Goal: Information Seeking & Learning: Learn about a topic

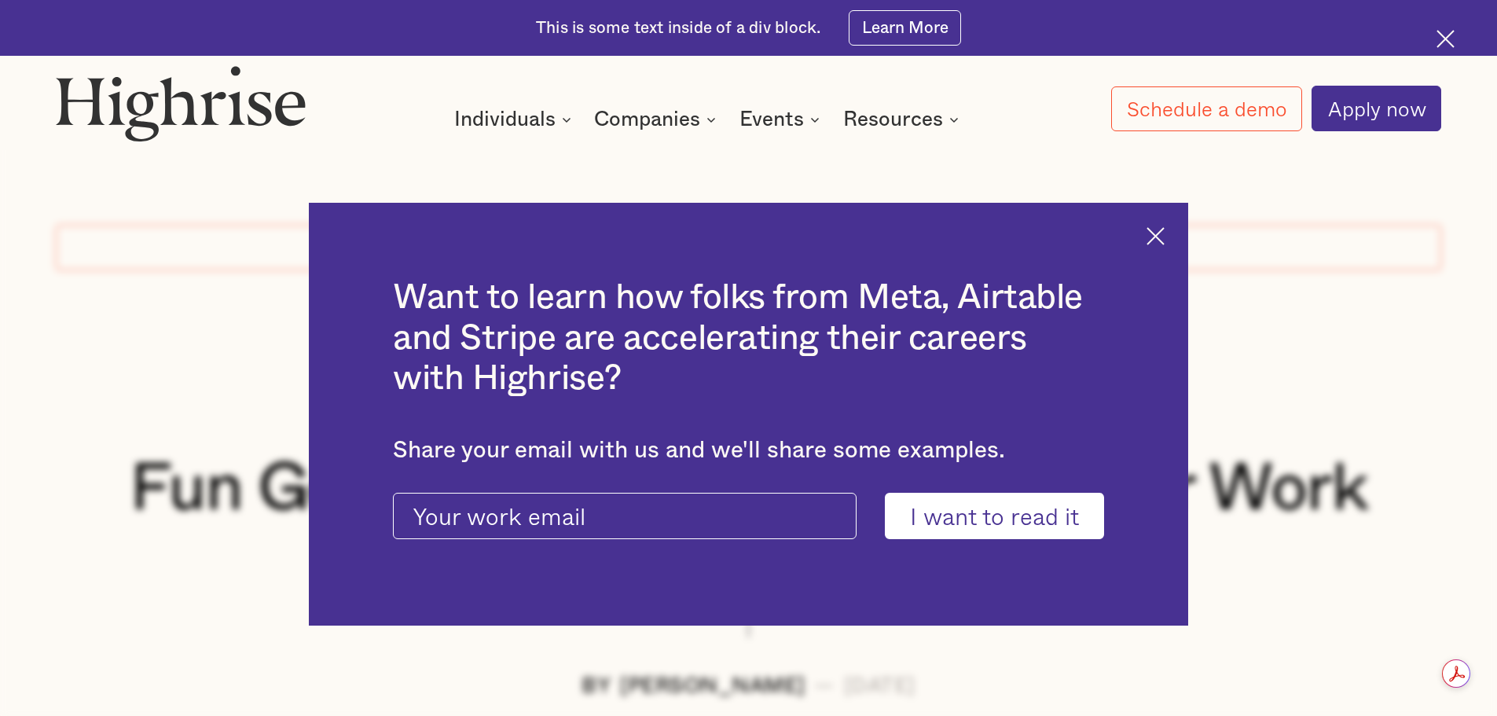
click at [1165, 230] on img at bounding box center [1156, 236] width 18 height 18
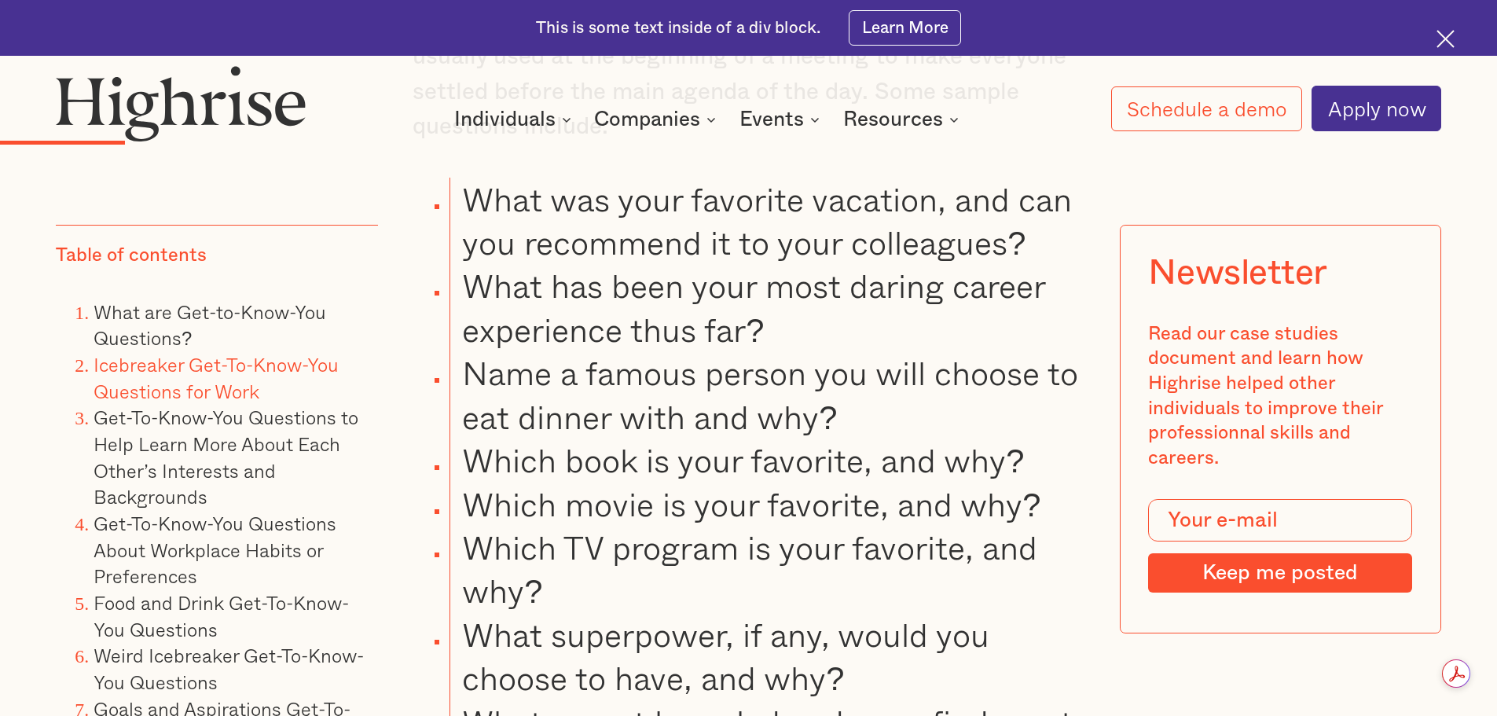
scroll to position [3302, 0]
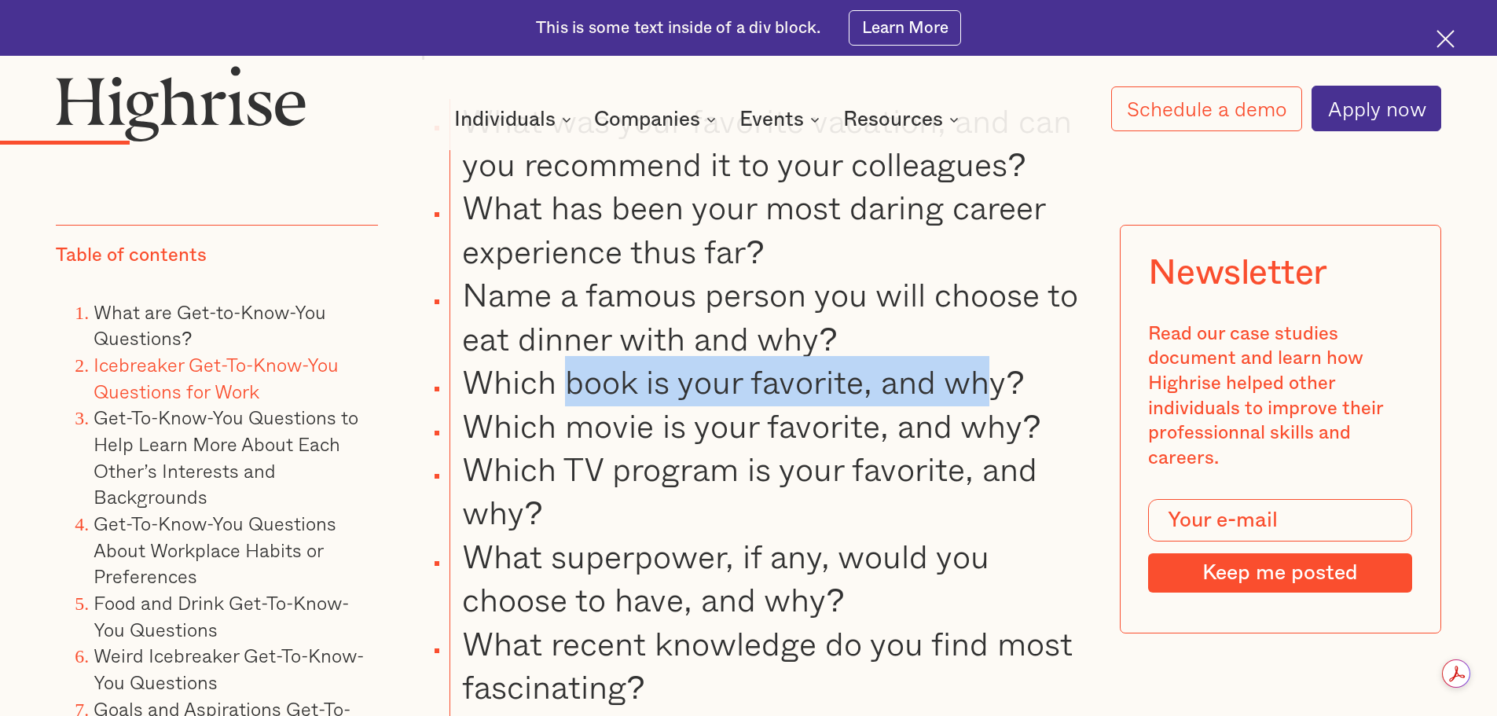
drag, startPoint x: 571, startPoint y: 376, endPoint x: 1005, endPoint y: 374, distance: 434.7
click at [1009, 369] on li "Which book is your favorite, and why?" at bounding box center [767, 381] width 635 height 43
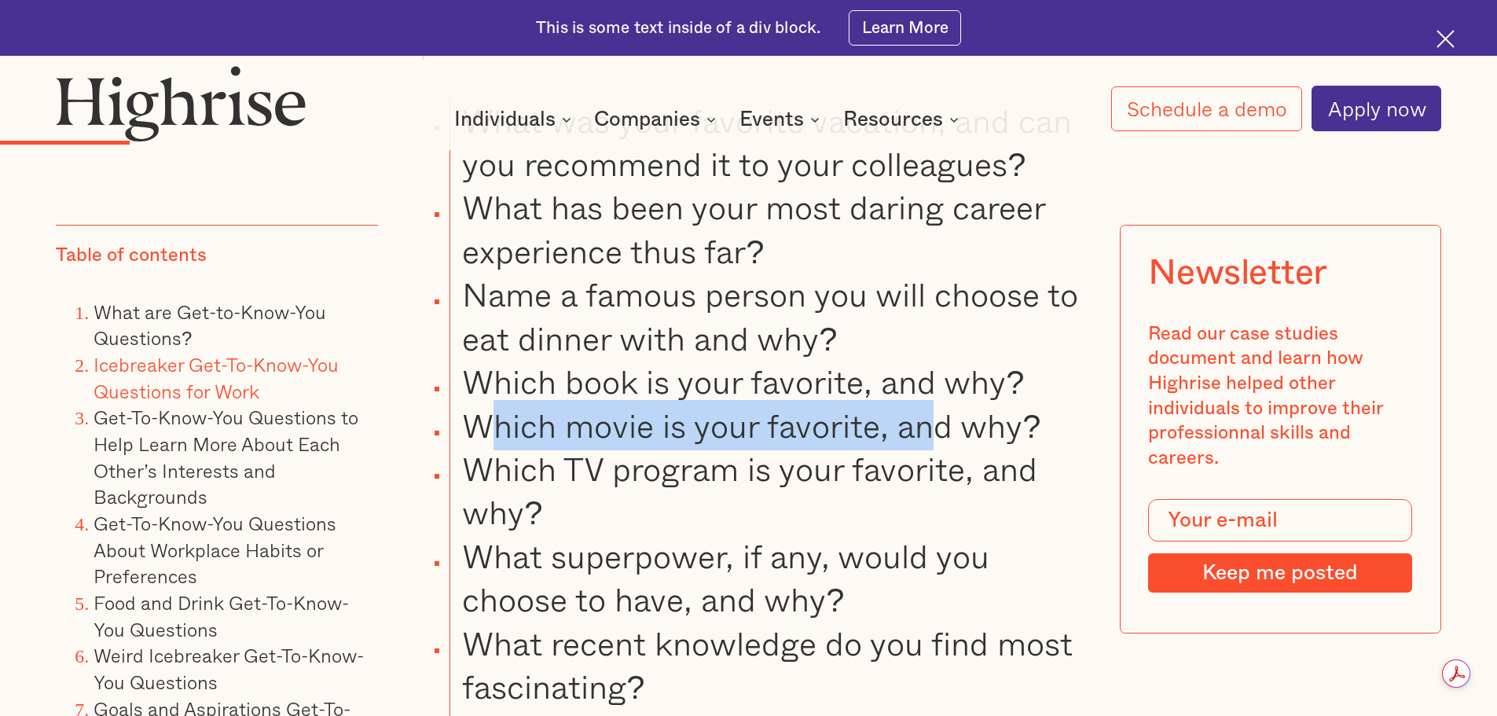
drag, startPoint x: 495, startPoint y: 417, endPoint x: 991, endPoint y: 416, distance: 496.0
click at [975, 417] on li "Which movie is your favorite, and why?" at bounding box center [767, 425] width 635 height 43
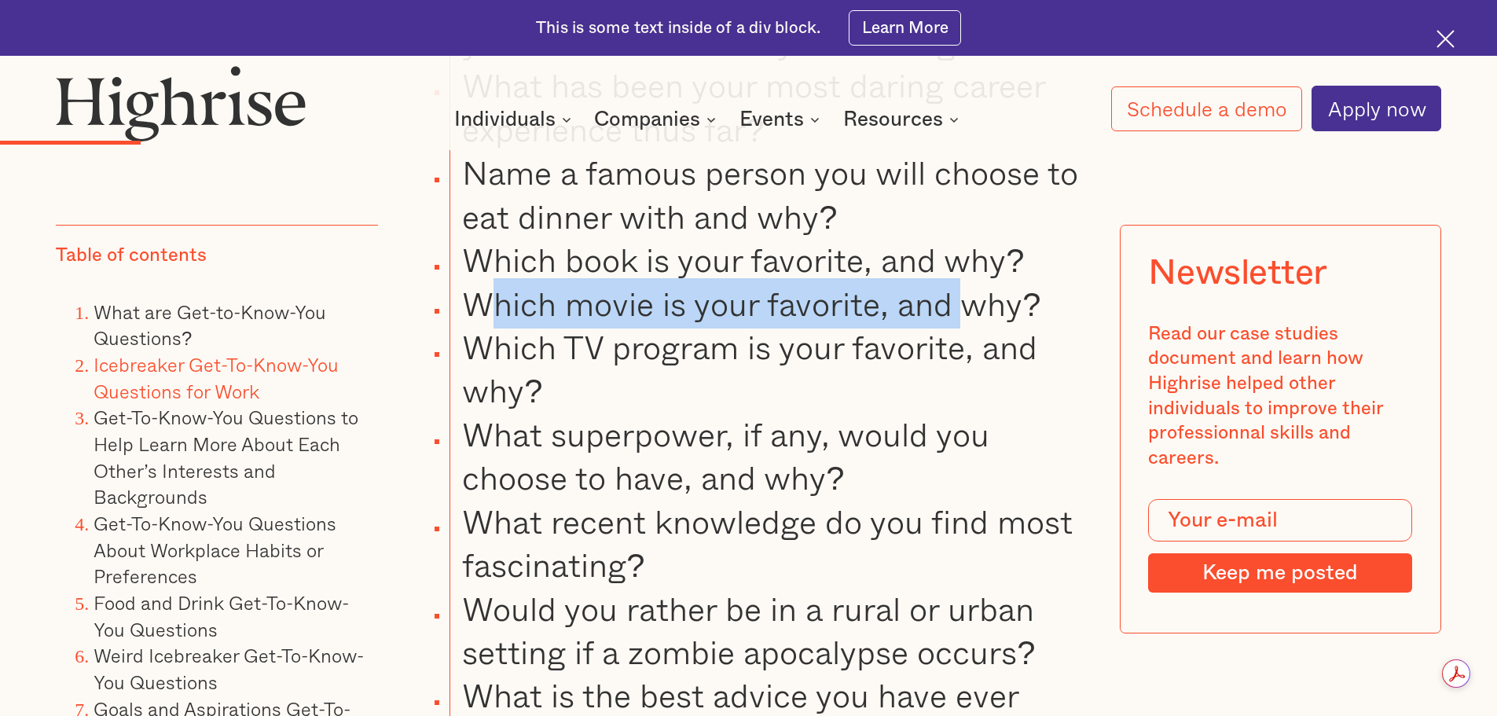
scroll to position [3459, 0]
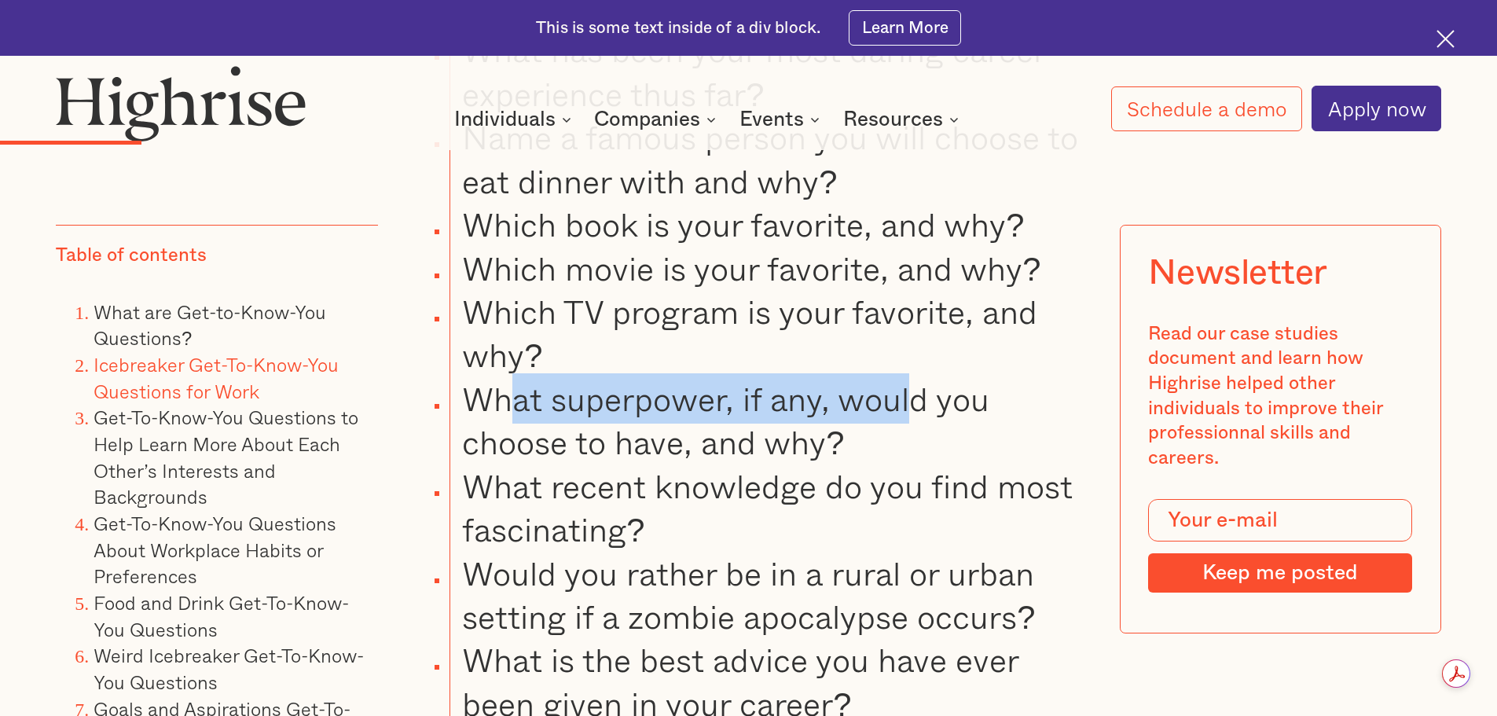
drag, startPoint x: 502, startPoint y: 395, endPoint x: 935, endPoint y: 396, distance: 432.3
click at [931, 396] on li "What superpower, if any, would you choose to have, and why?" at bounding box center [767, 420] width 635 height 87
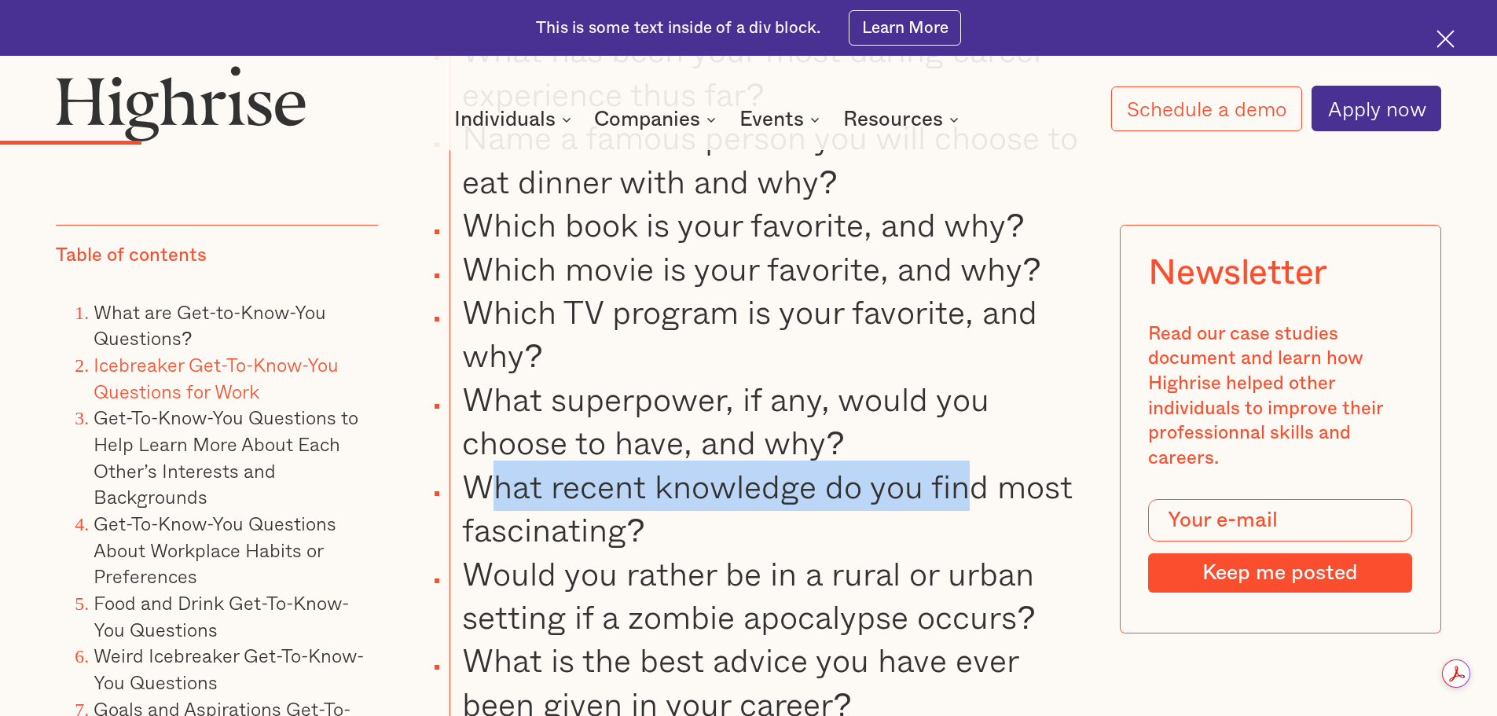
drag, startPoint x: 501, startPoint y: 476, endPoint x: 1033, endPoint y: 474, distance: 532.2
click at [1027, 474] on li "What recent knowledge do you find most fascinating?" at bounding box center [767, 508] width 635 height 87
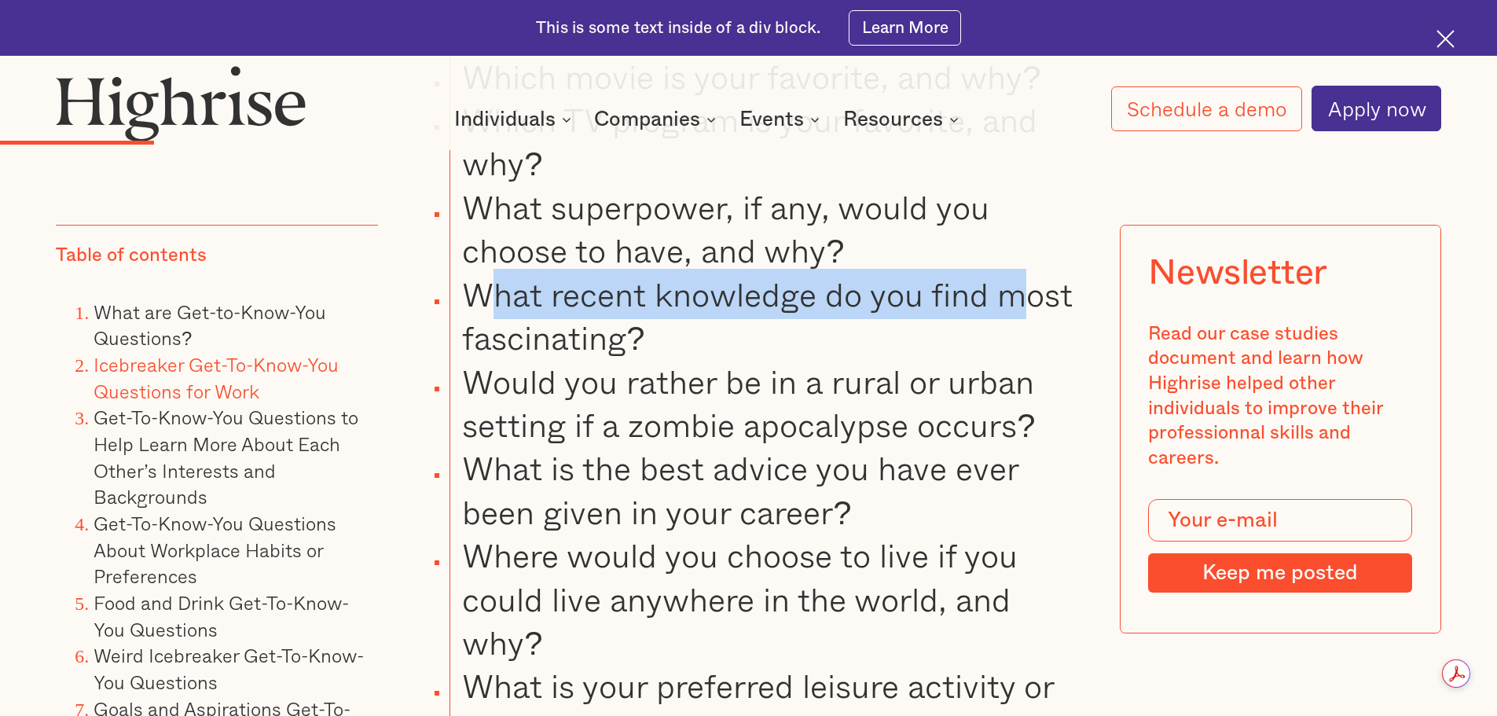
scroll to position [3695, 0]
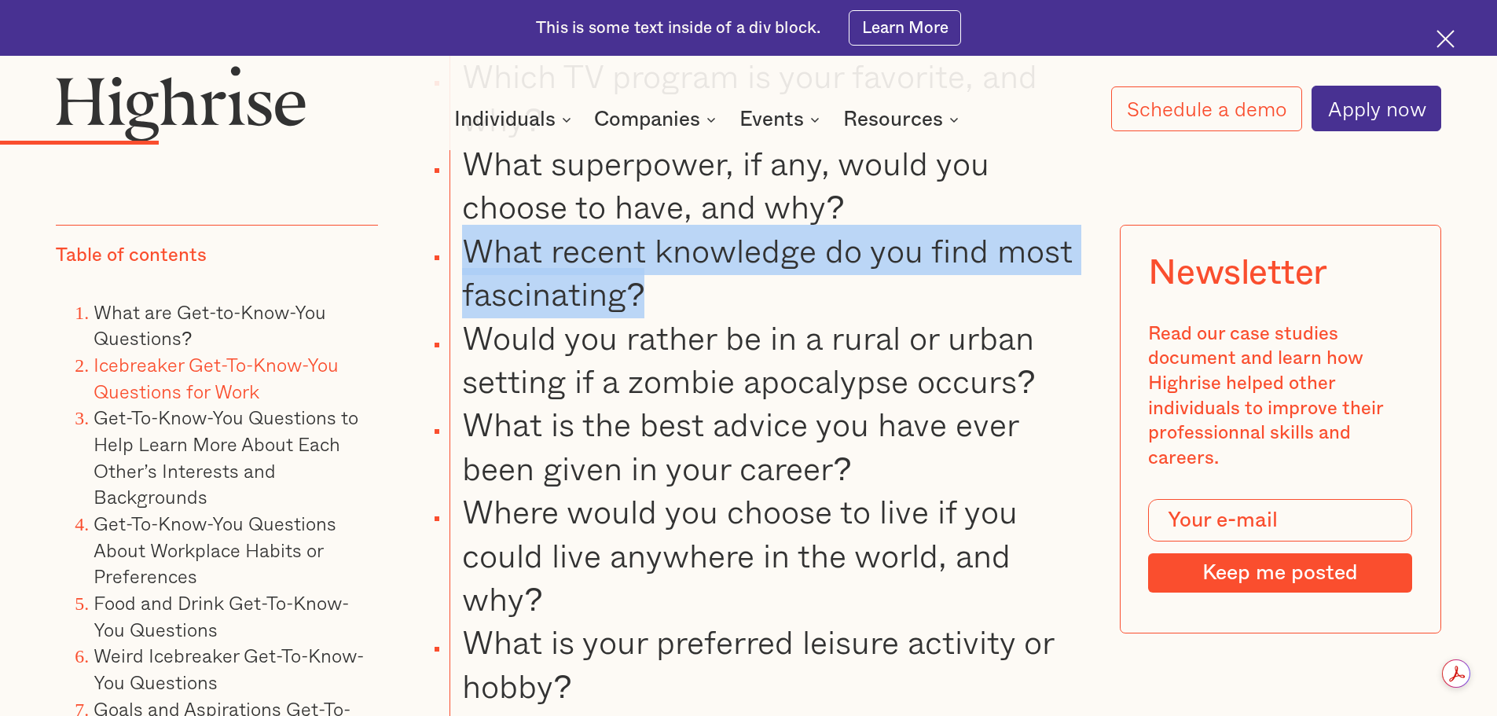
drag, startPoint x: 474, startPoint y: 233, endPoint x: 642, endPoint y: 285, distance: 176.0
click at [642, 285] on li "What recent knowledge do you find most fascinating?" at bounding box center [767, 272] width 635 height 87
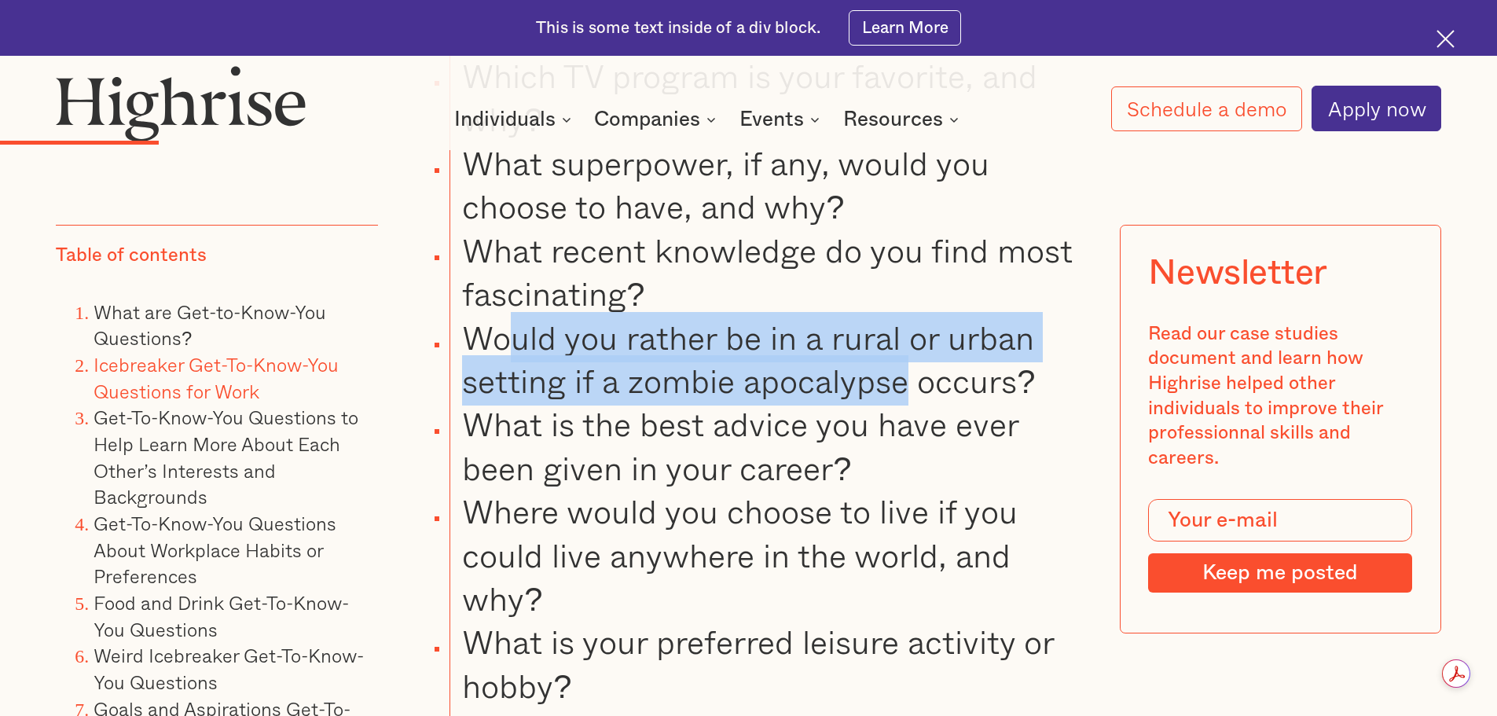
drag, startPoint x: 512, startPoint y: 326, endPoint x: 907, endPoint y: 375, distance: 398.4
click at [907, 375] on li "Would you rather be in a rural or urban setting if a zombie apocalypse occurs?" at bounding box center [767, 359] width 635 height 87
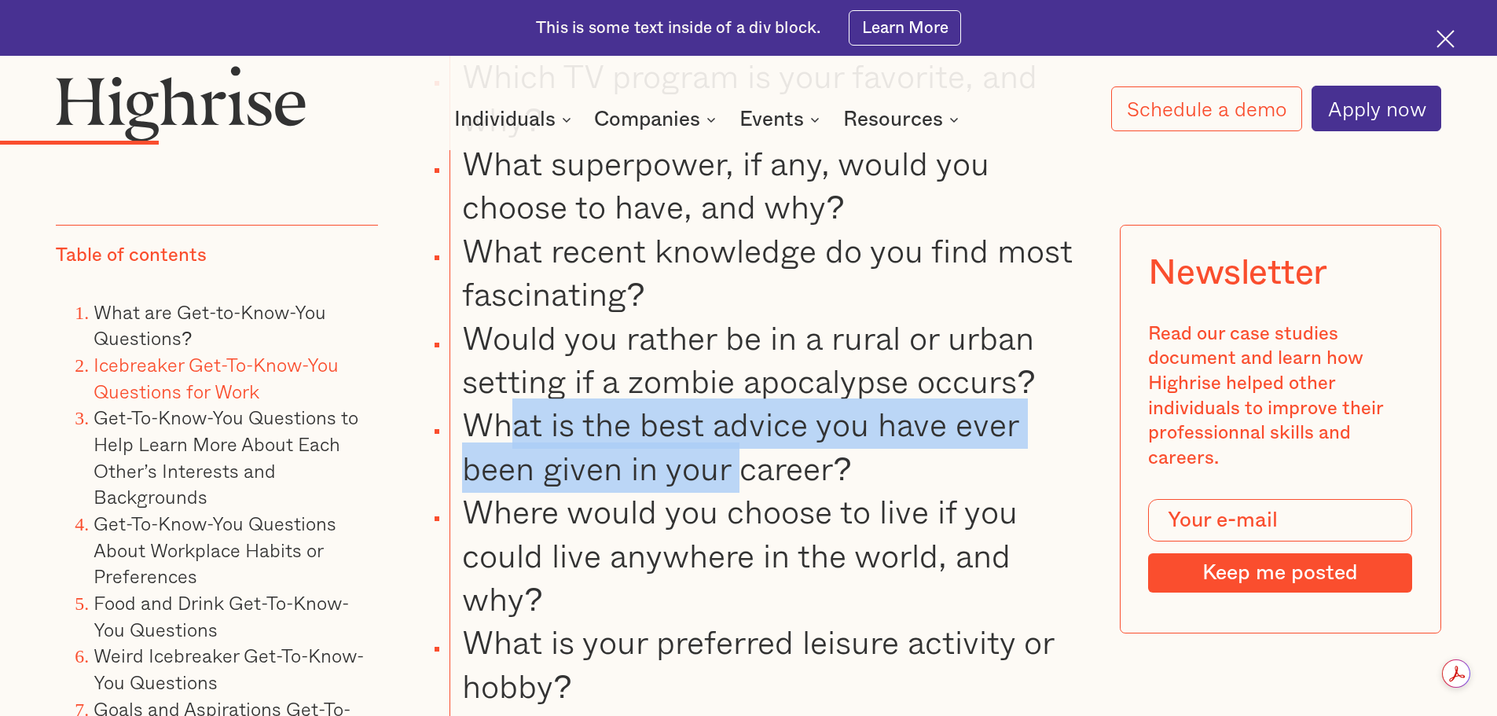
drag, startPoint x: 506, startPoint y: 422, endPoint x: 758, endPoint y: 463, distance: 254.8
click at [755, 462] on li "What is the best advice you have ever been given in your career?" at bounding box center [767, 445] width 635 height 87
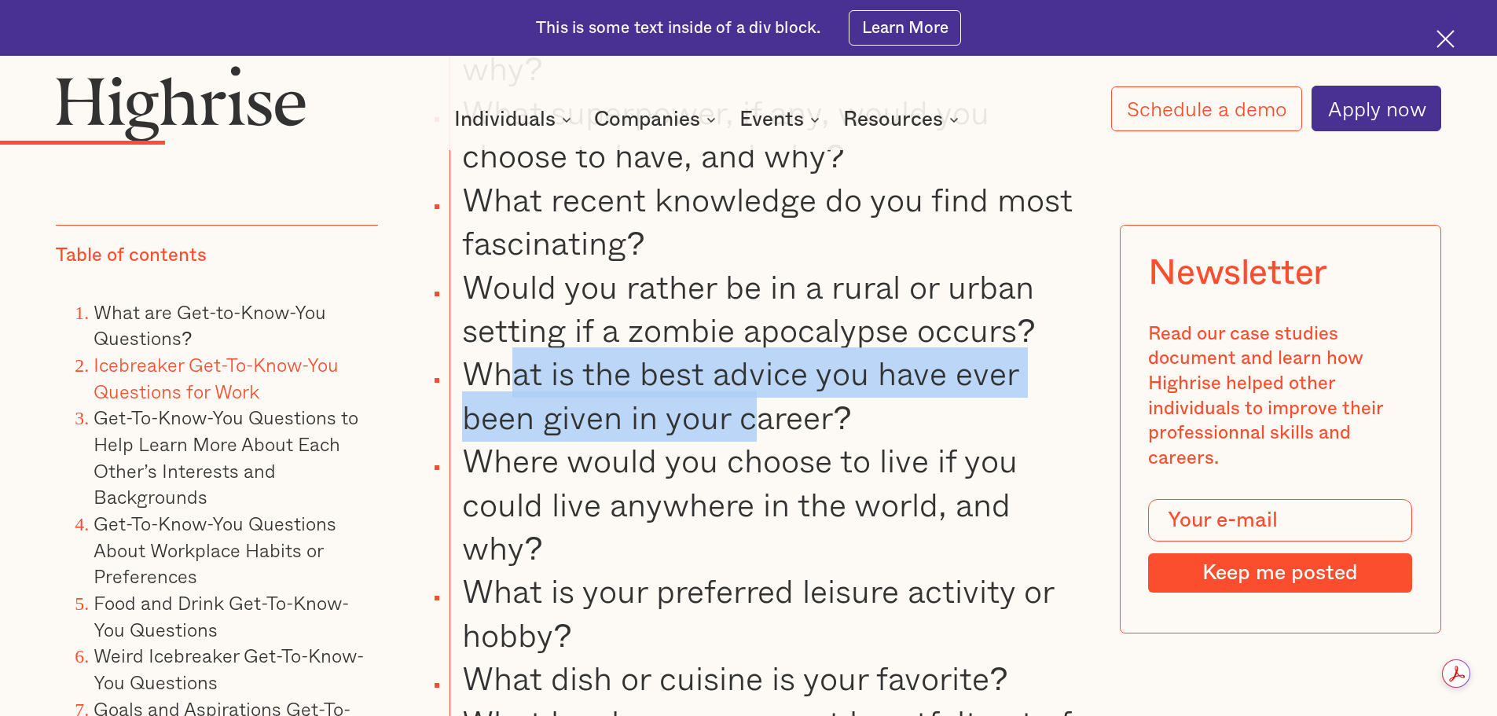
scroll to position [3773, 0]
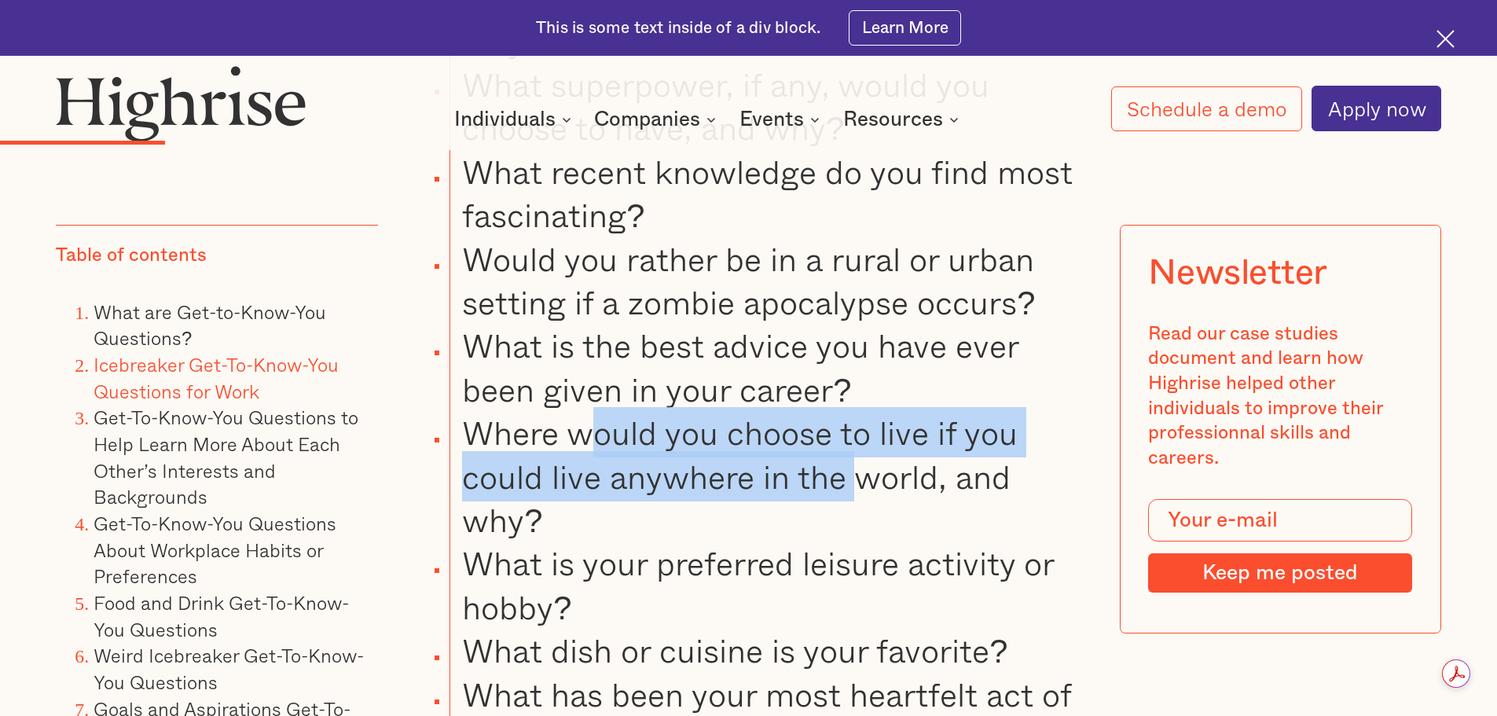
drag, startPoint x: 590, startPoint y: 433, endPoint x: 907, endPoint y: 465, distance: 319.1
click at [907, 465] on li "Where would you choose to live if you could live anywhere in the world, and why?" at bounding box center [767, 476] width 635 height 130
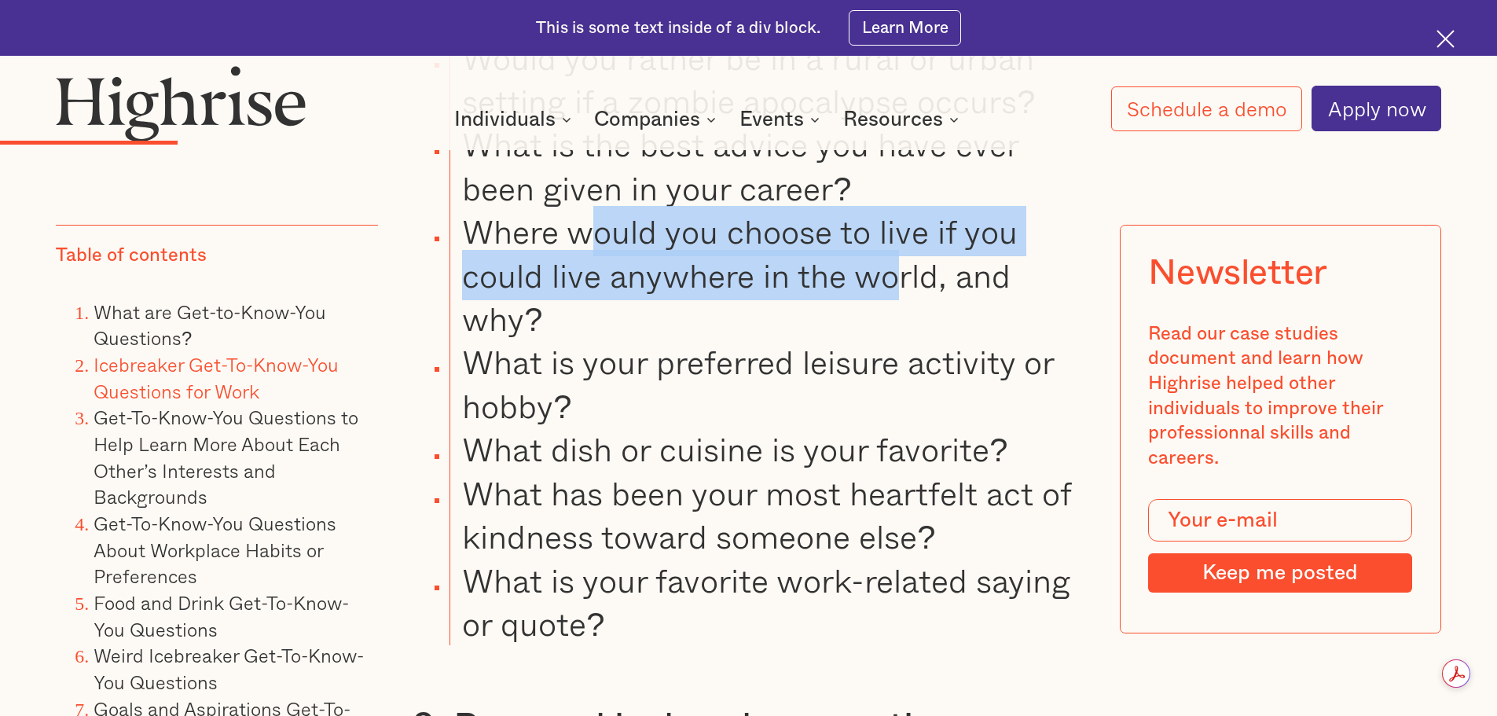
scroll to position [4009, 0]
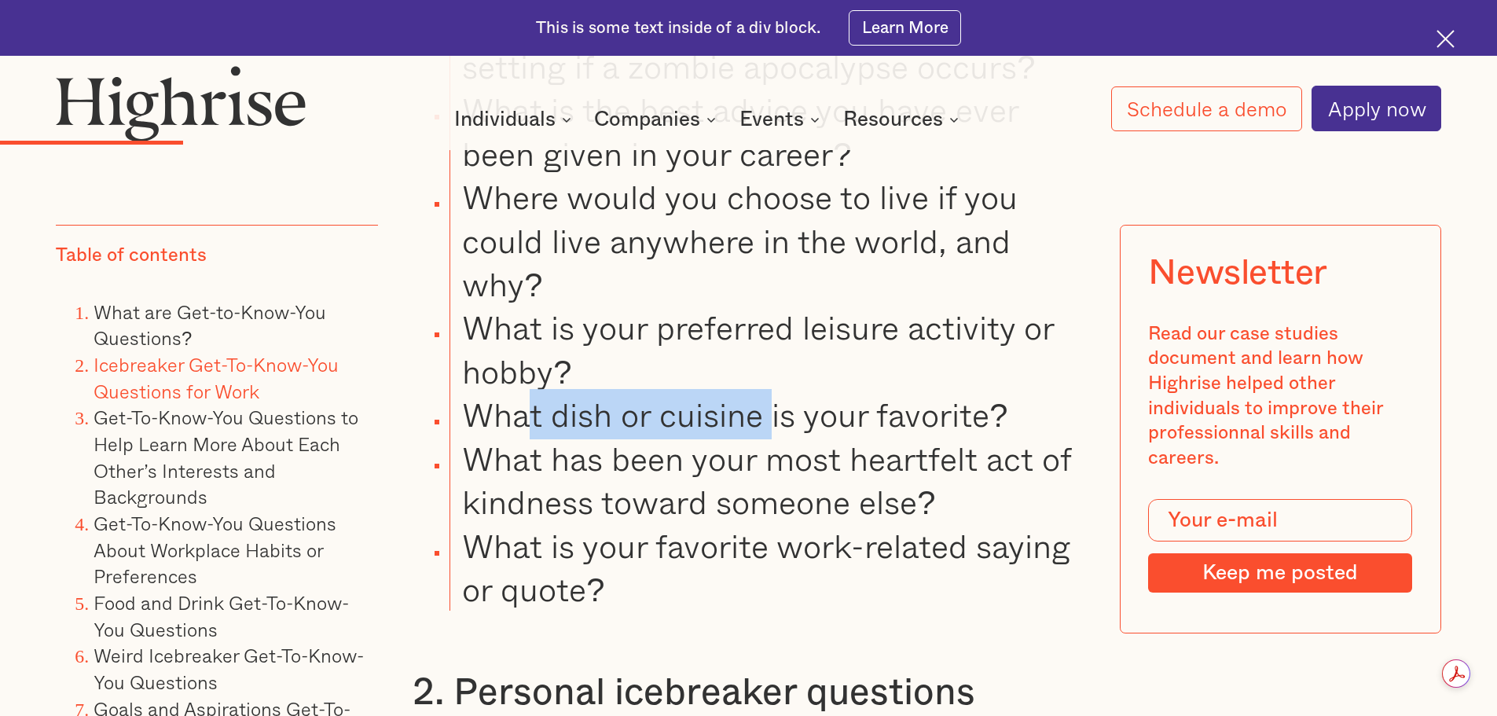
drag, startPoint x: 520, startPoint y: 417, endPoint x: 898, endPoint y: 416, distance: 378.1
click at [874, 414] on li "What dish or cuisine is your favorite?" at bounding box center [767, 414] width 635 height 43
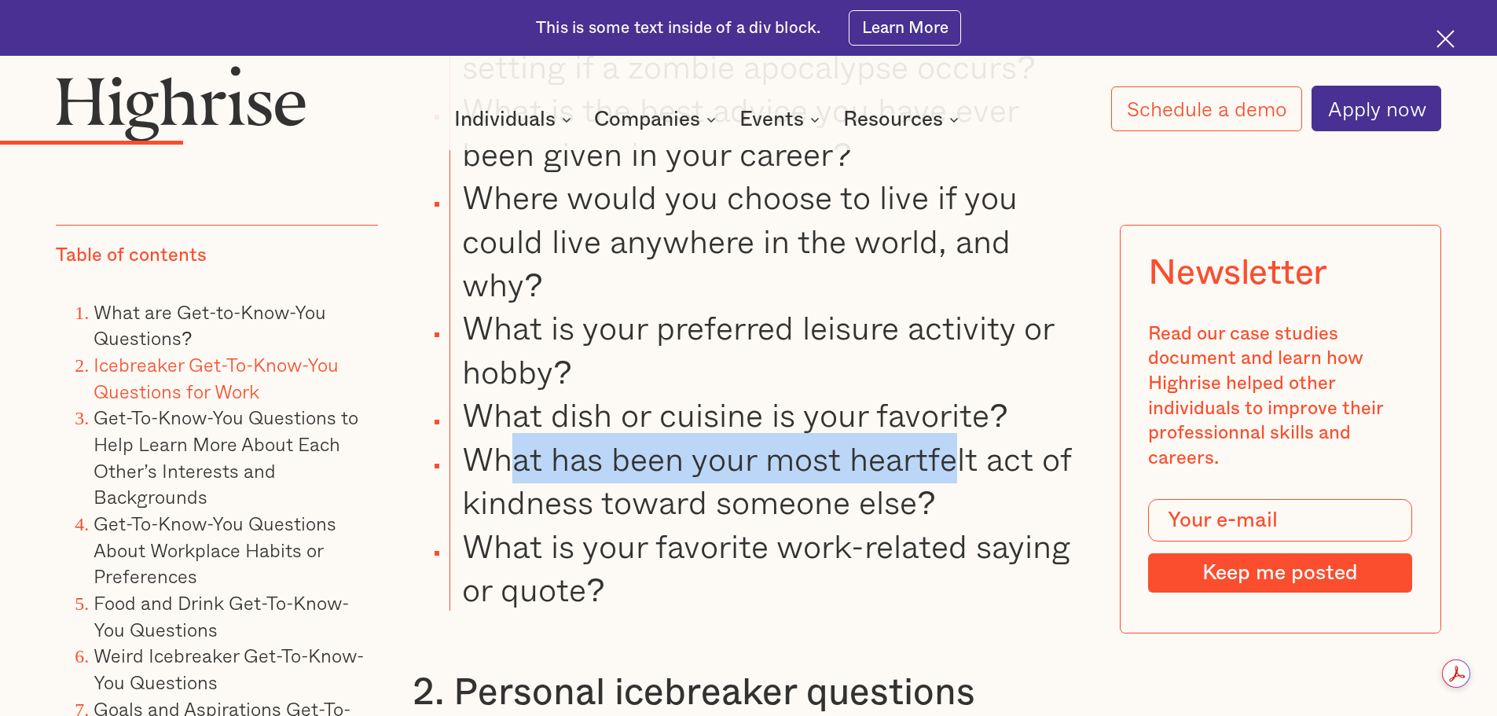
drag, startPoint x: 518, startPoint y: 459, endPoint x: 1026, endPoint y: 457, distance: 507.8
click at [1020, 457] on li "What has been your most heartfelt act of kindness toward someone else?" at bounding box center [767, 480] width 635 height 87
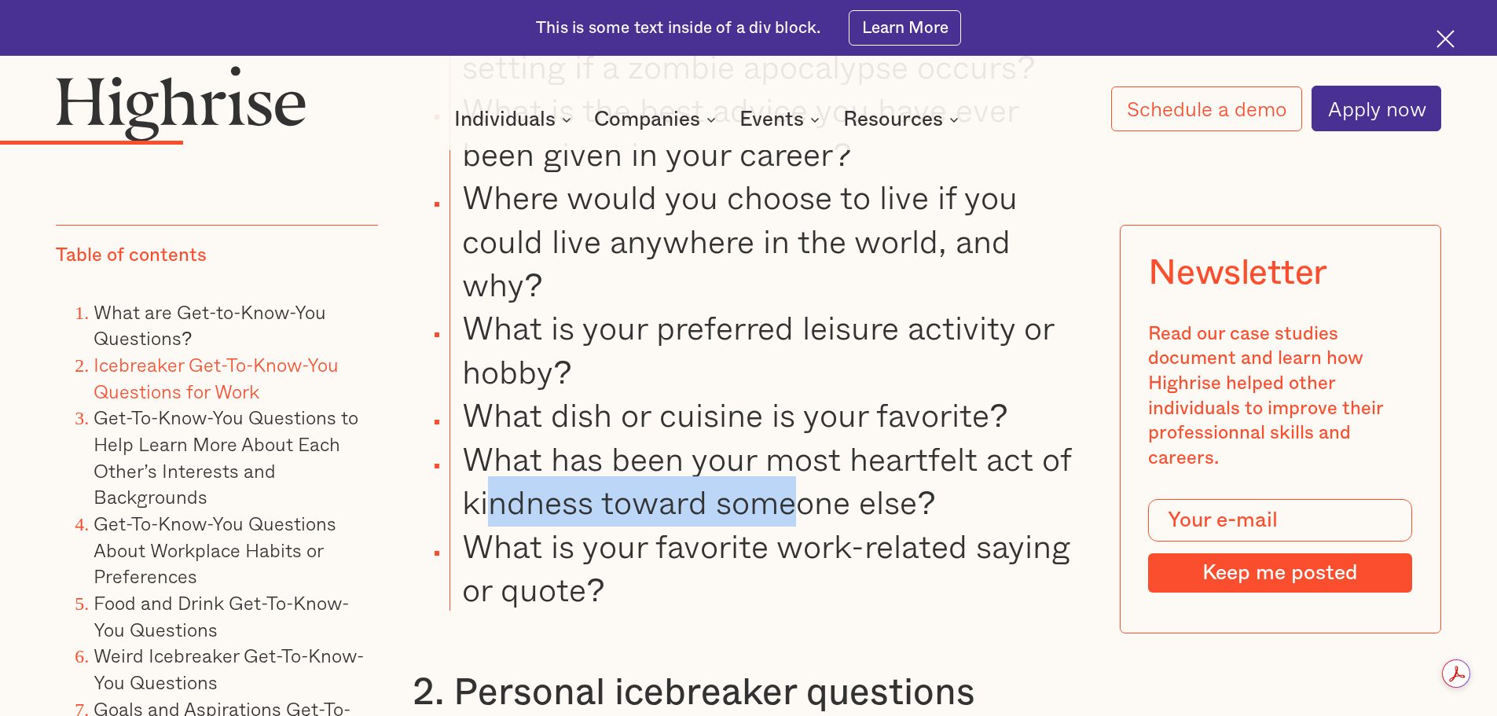
drag, startPoint x: 492, startPoint y: 500, endPoint x: 841, endPoint y: 498, distance: 349.0
click at [810, 498] on li "What has been your most heartfelt act of kindness toward someone else?" at bounding box center [767, 480] width 635 height 87
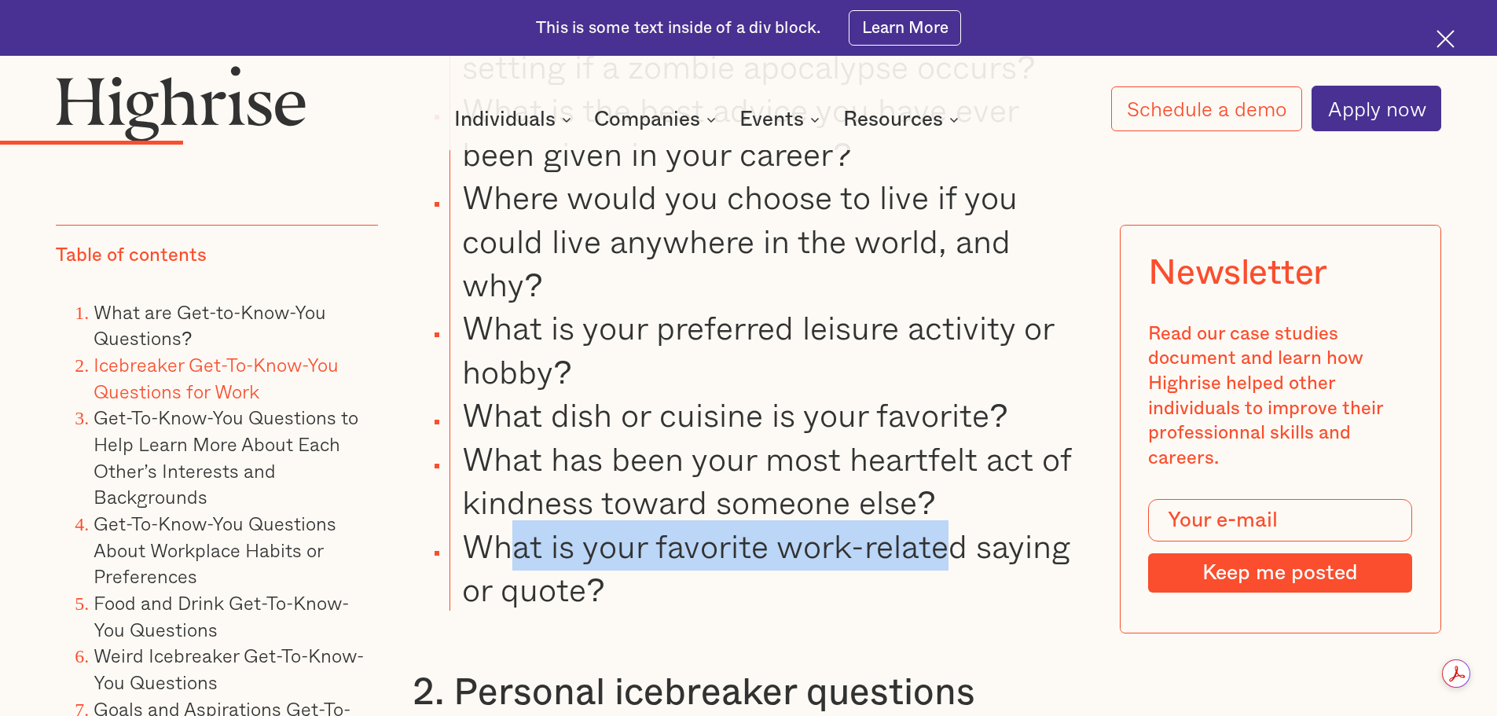
drag, startPoint x: 505, startPoint y: 545, endPoint x: 975, endPoint y: 533, distance: 469.4
click at [957, 533] on li "What is your favorite work-related saying or quote?" at bounding box center [767, 567] width 635 height 87
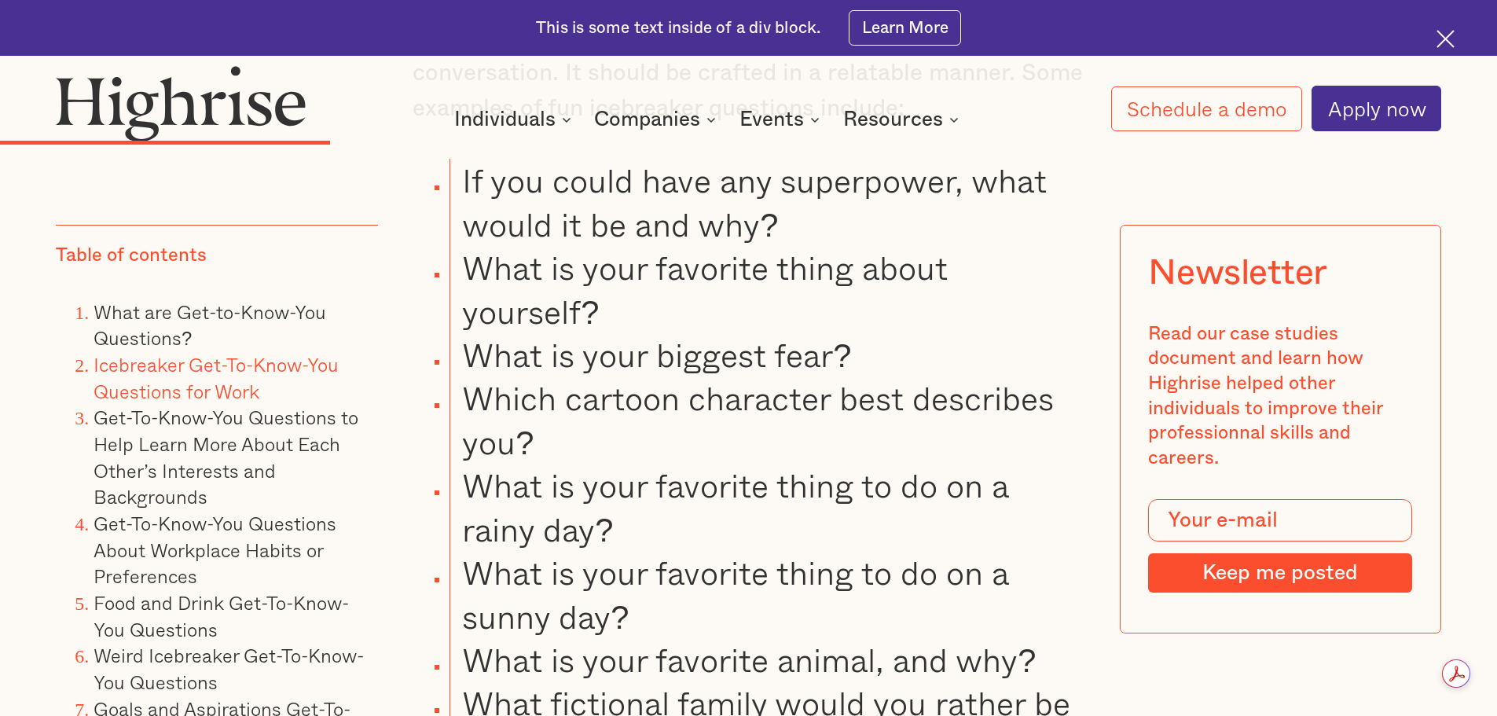
scroll to position [5896, 0]
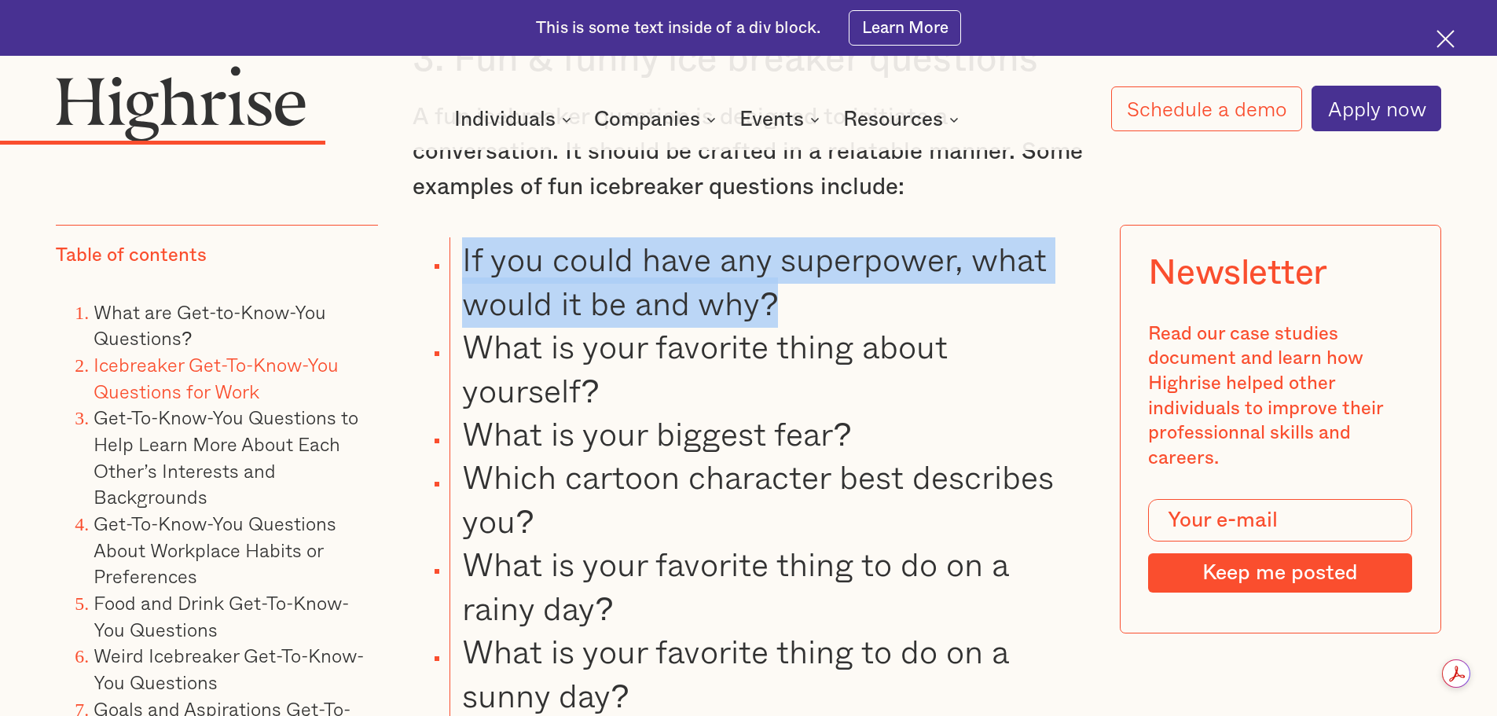
drag, startPoint x: 461, startPoint y: 262, endPoint x: 780, endPoint y: 313, distance: 323.2
click at [780, 313] on li "If you could have any superpower, what would it be and why?" at bounding box center [767, 280] width 635 height 87
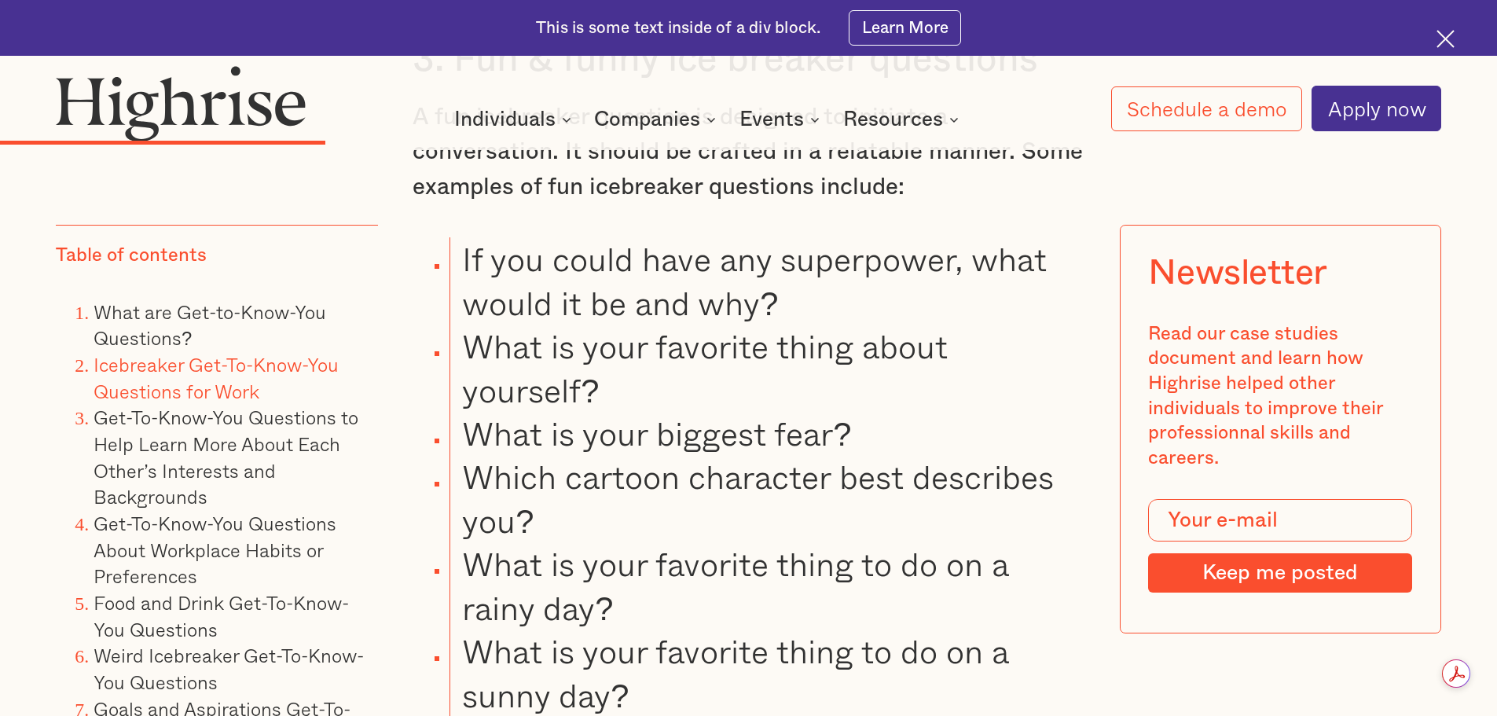
click at [727, 313] on li "If you could have any superpower, what would it be and why?" at bounding box center [767, 280] width 635 height 87
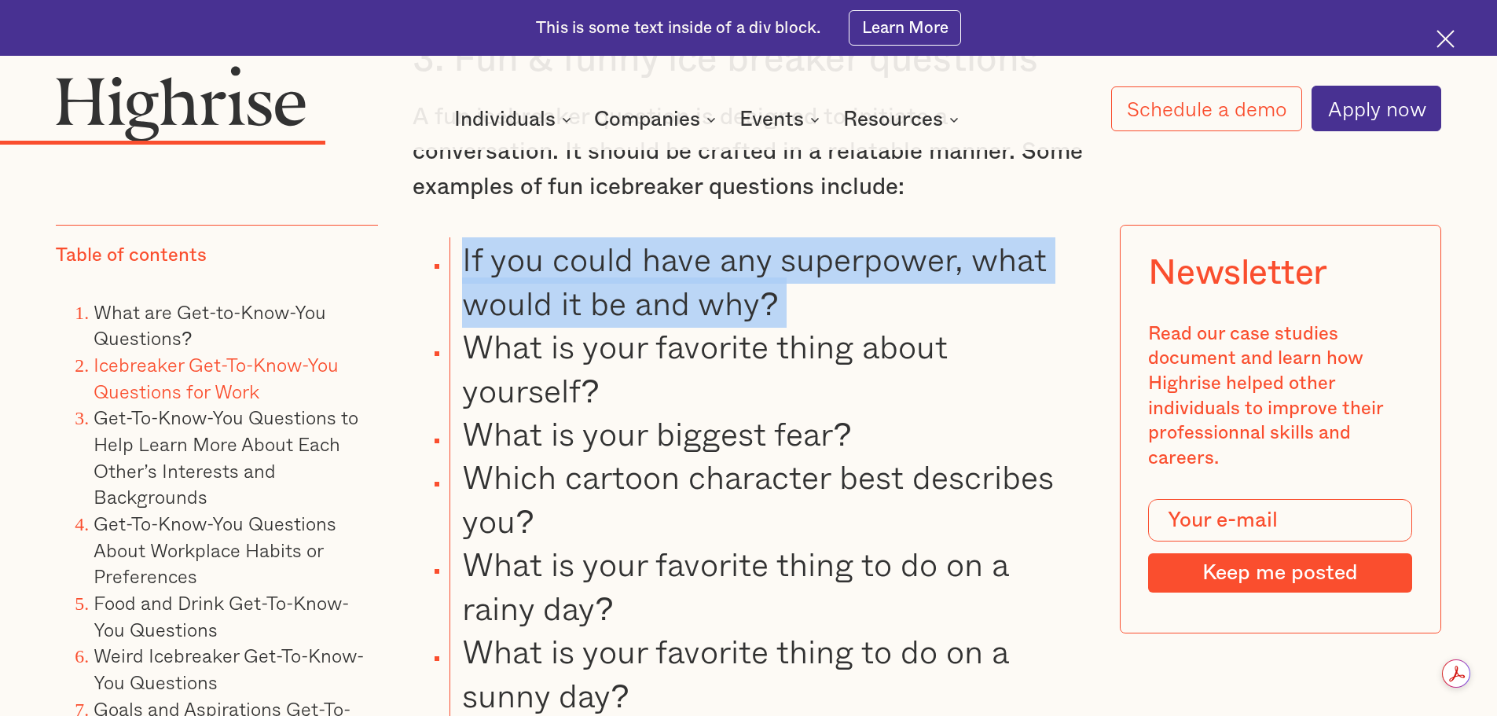
click at [727, 313] on li "If you could have any superpower, what would it be and why?" at bounding box center [767, 280] width 635 height 87
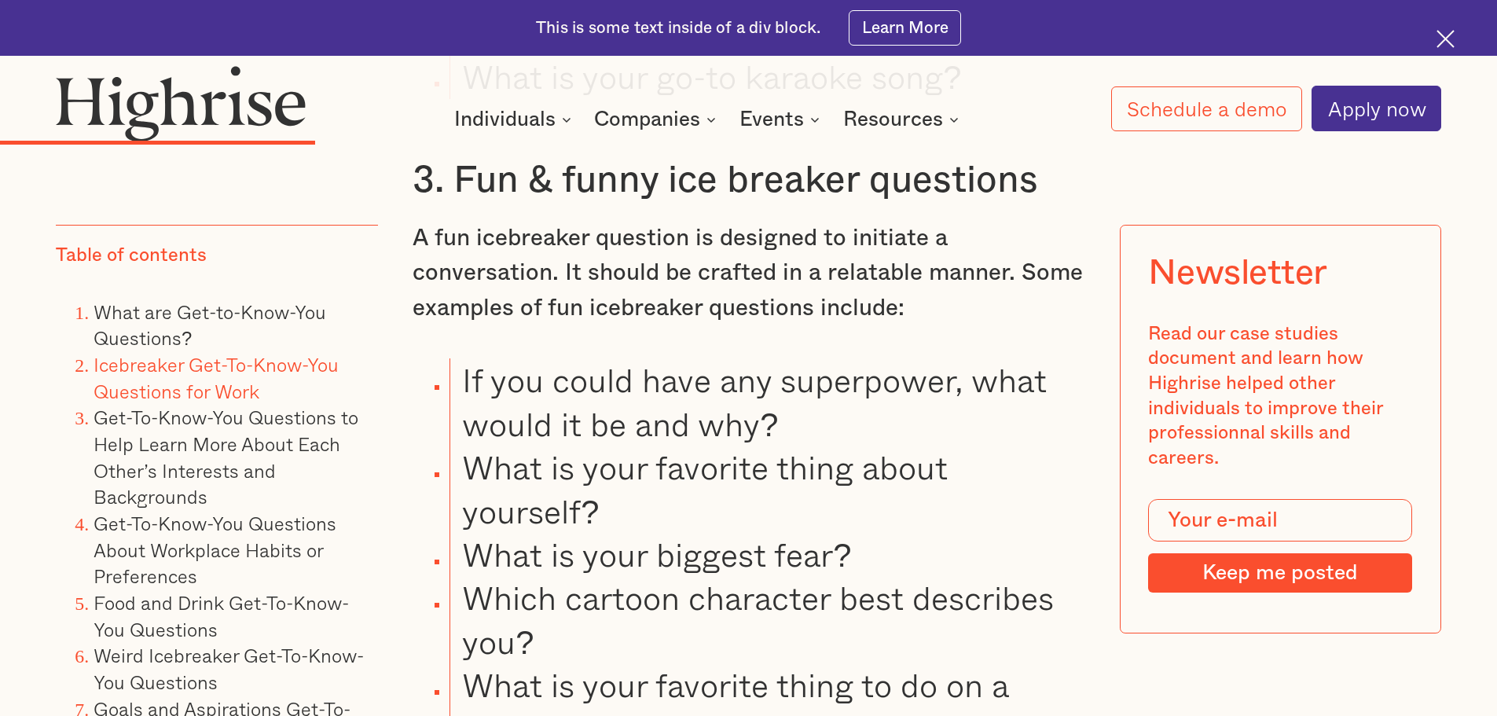
scroll to position [5738, 0]
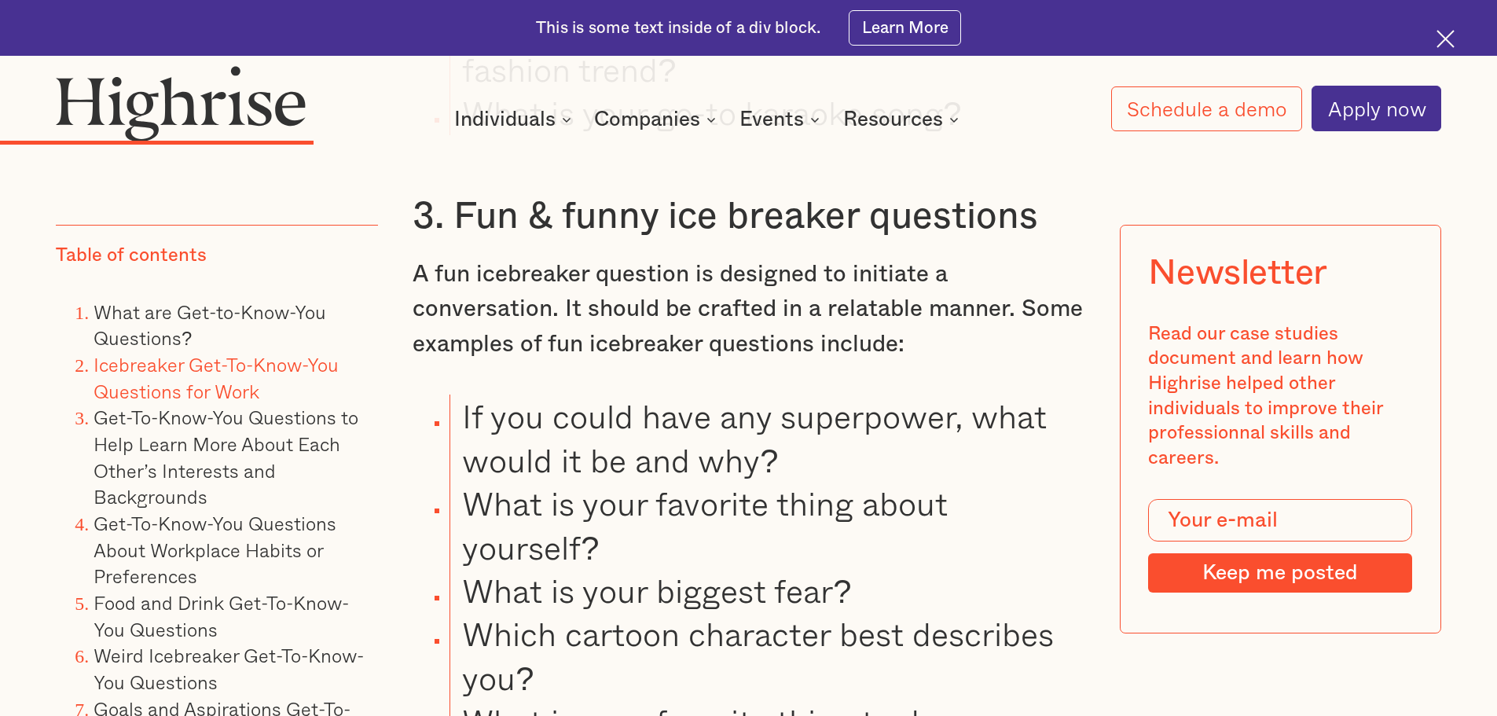
click at [727, 313] on p "A fun icebreaker question is designed to initiate a conversation. It should be …" at bounding box center [749, 309] width 673 height 105
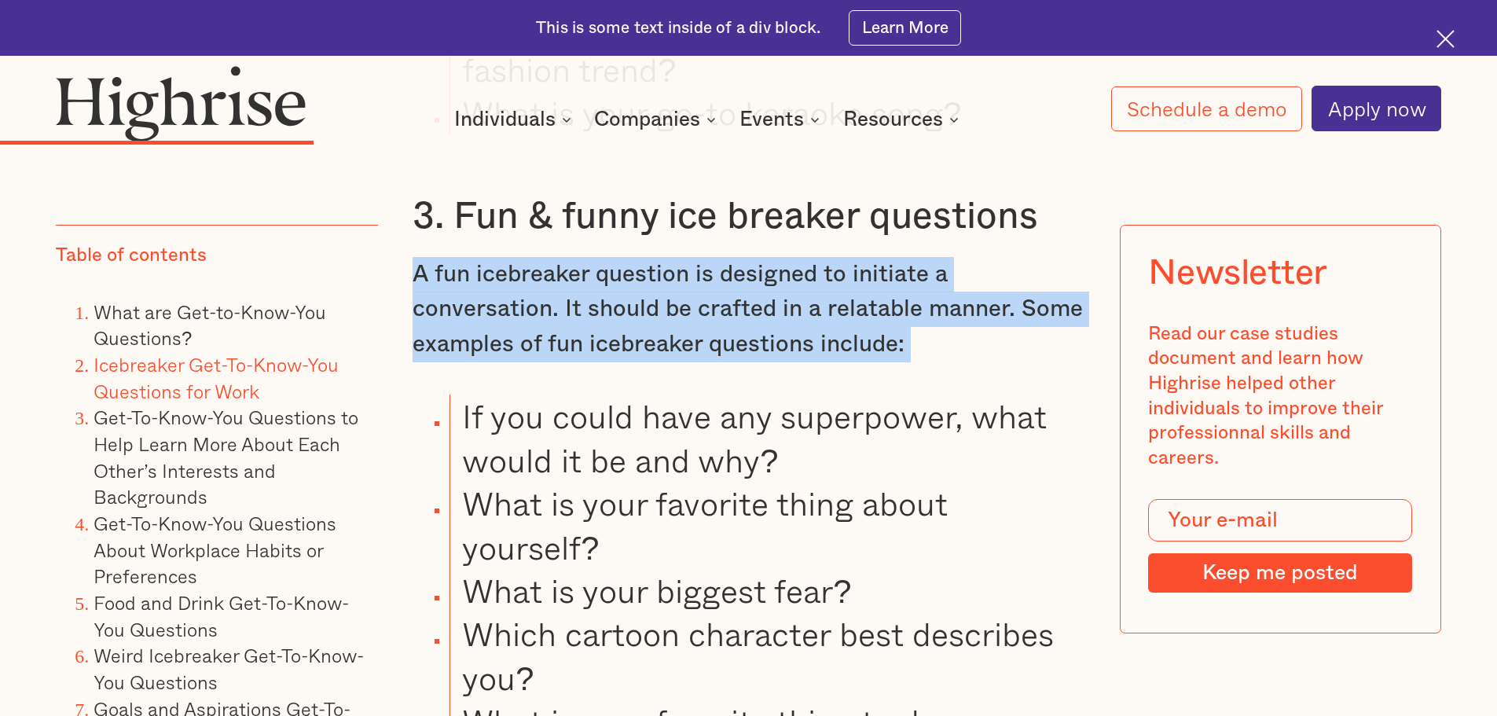
click at [727, 313] on p "A fun icebreaker question is designed to initiate a conversation. It should be …" at bounding box center [749, 309] width 673 height 105
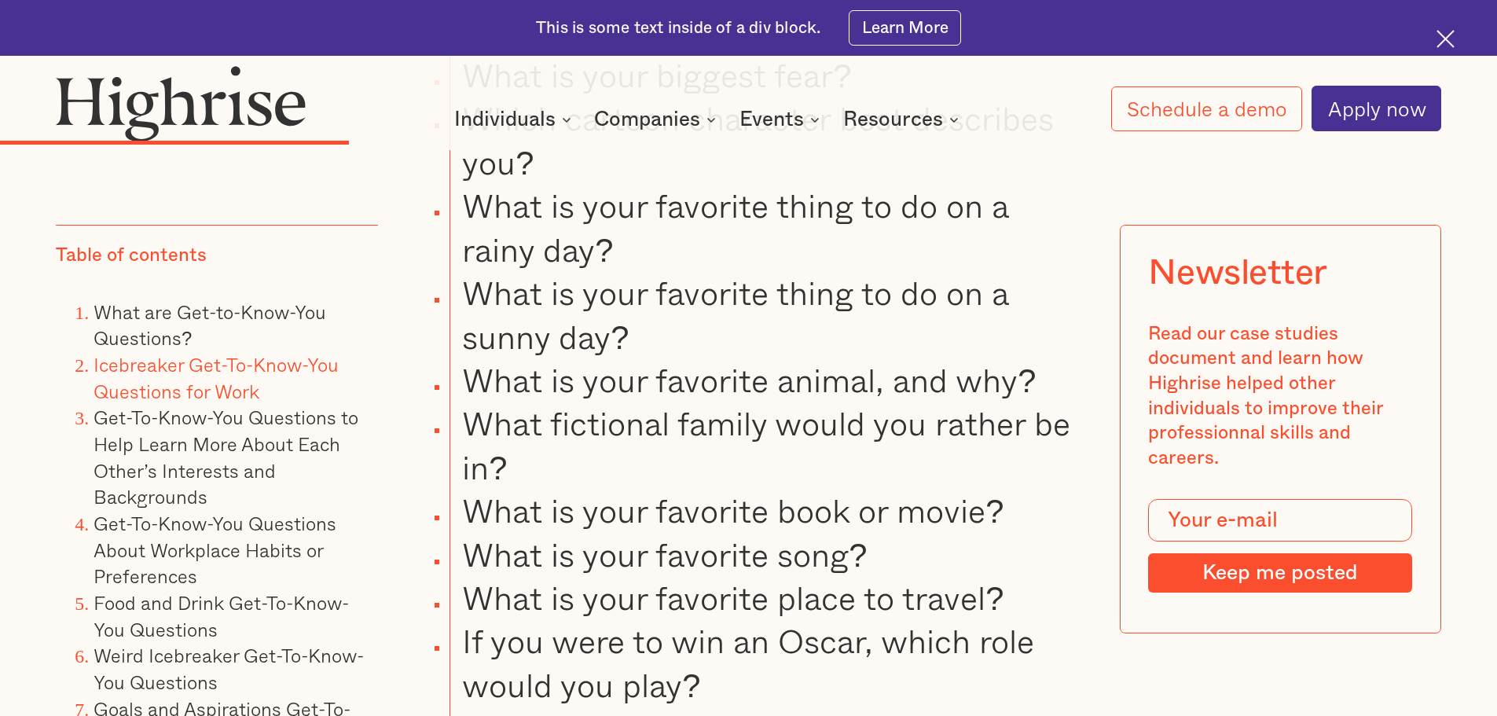
scroll to position [6289, 0]
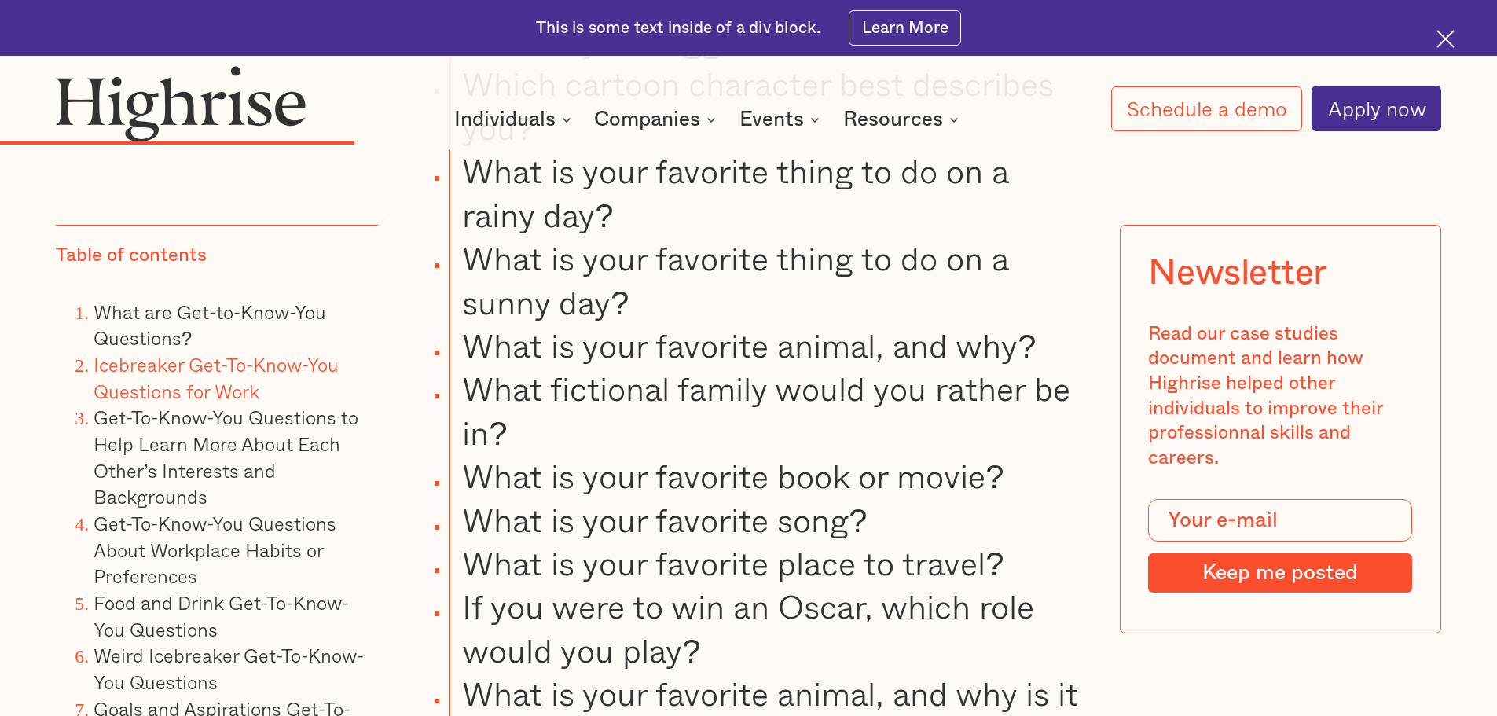
click at [699, 359] on li "What is your favorite animal, and why?" at bounding box center [767, 345] width 635 height 43
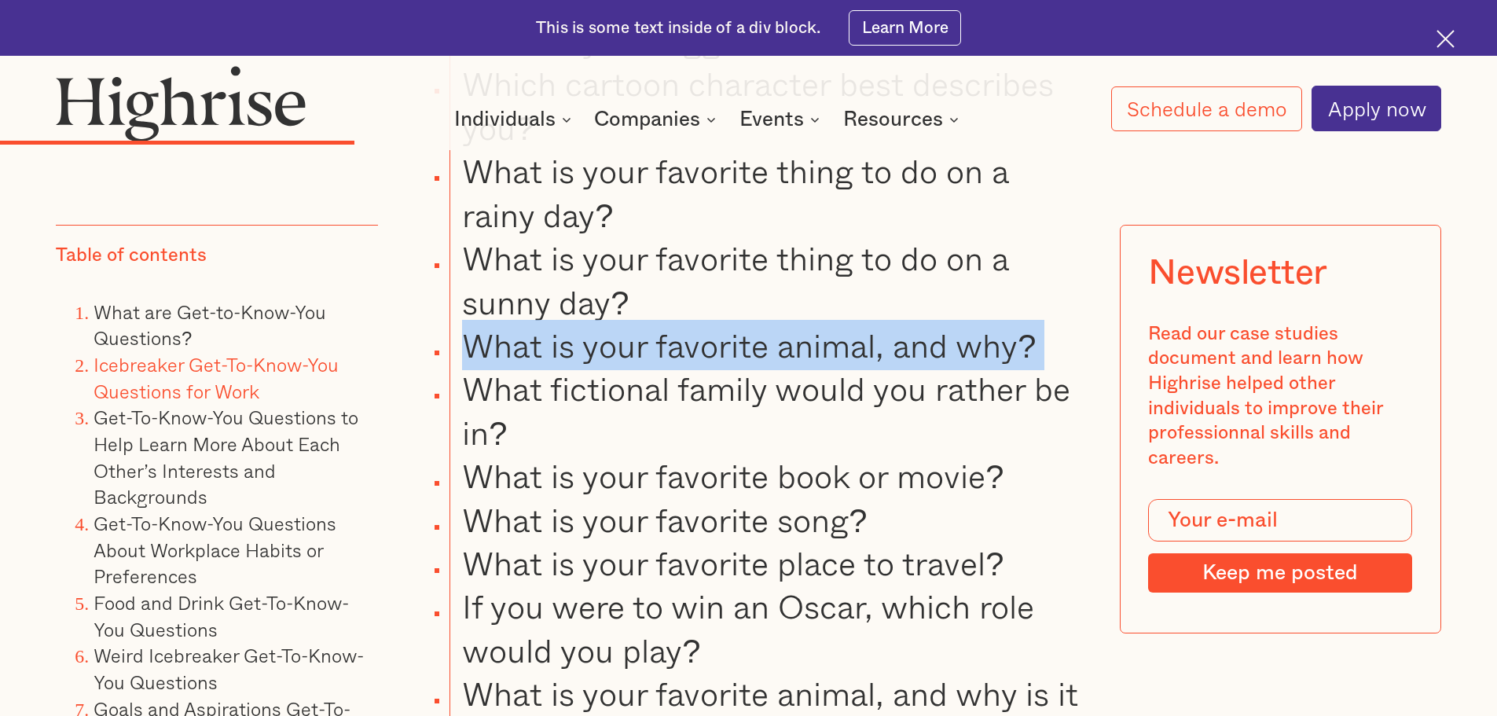
click at [699, 359] on li "What is your favorite animal, and why?" at bounding box center [767, 345] width 635 height 43
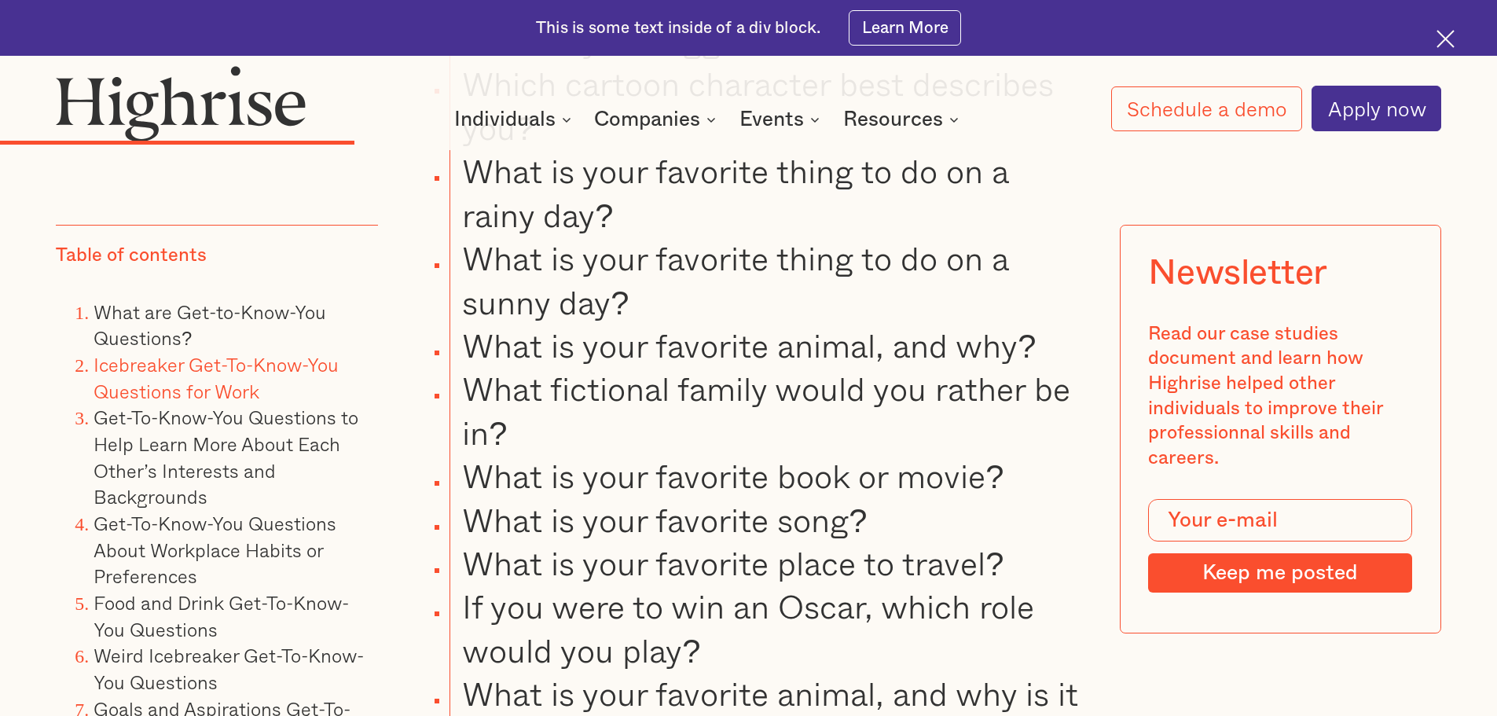
click at [694, 390] on li "What fictional family would you rather be in?" at bounding box center [767, 410] width 635 height 87
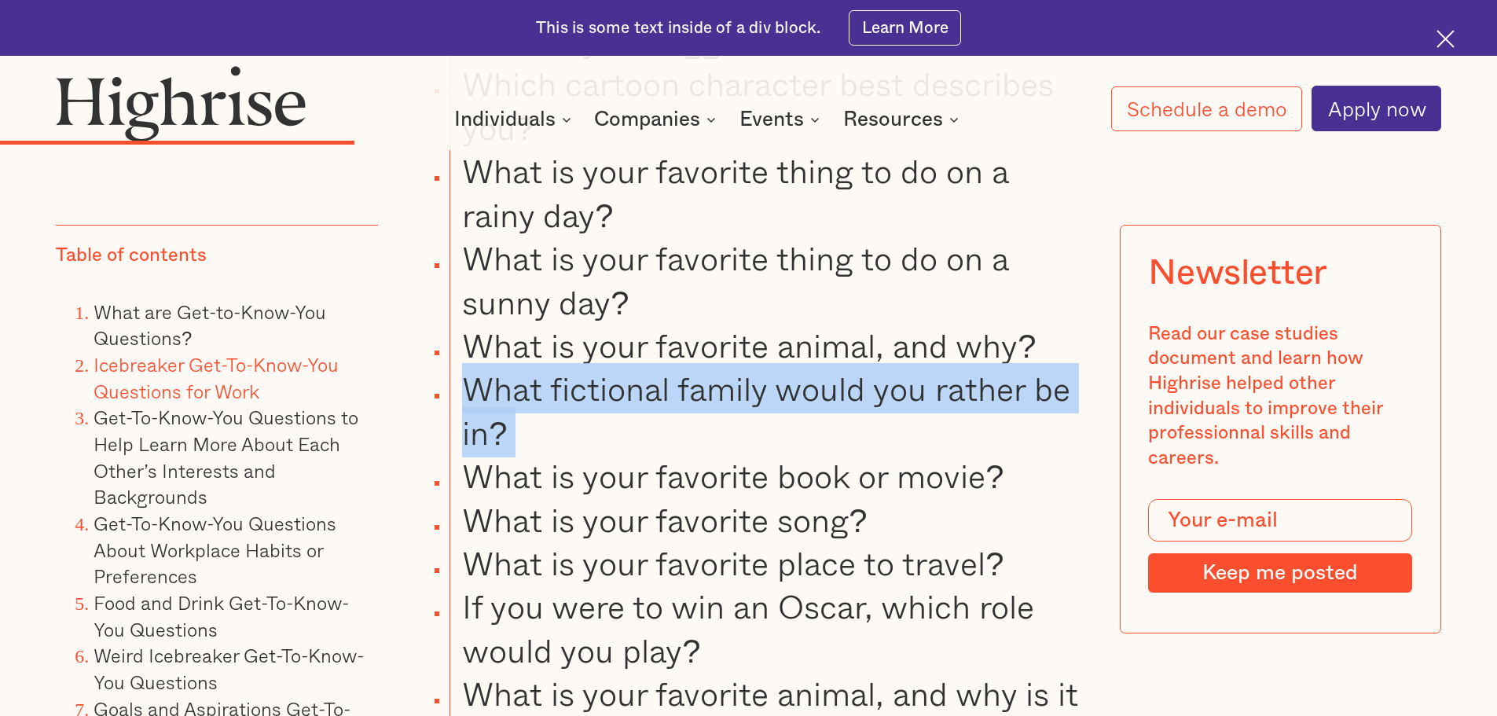
click at [694, 390] on li "What fictional family would you rather be in?" at bounding box center [767, 410] width 635 height 87
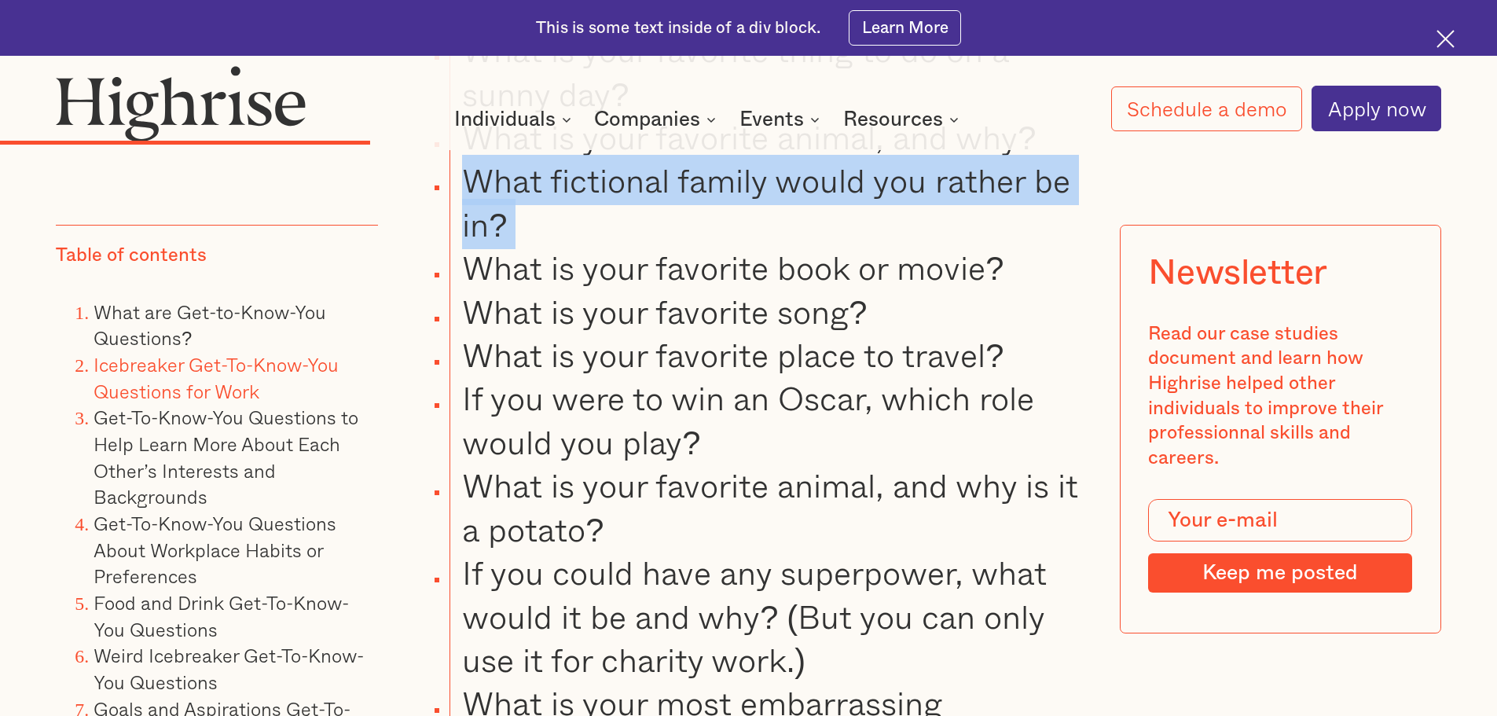
scroll to position [6524, 0]
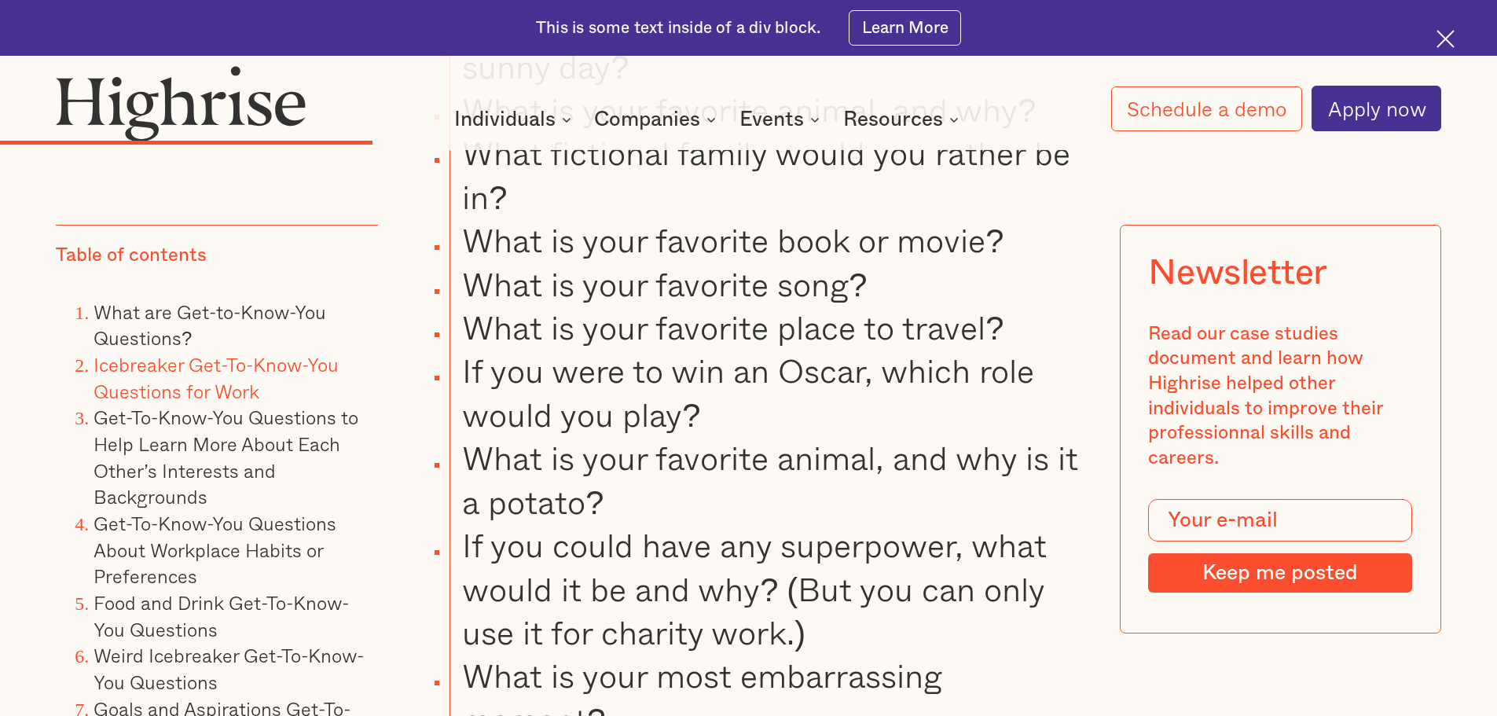
click at [694, 390] on li "If you were to win an Oscar, which role would you play?" at bounding box center [767, 392] width 635 height 87
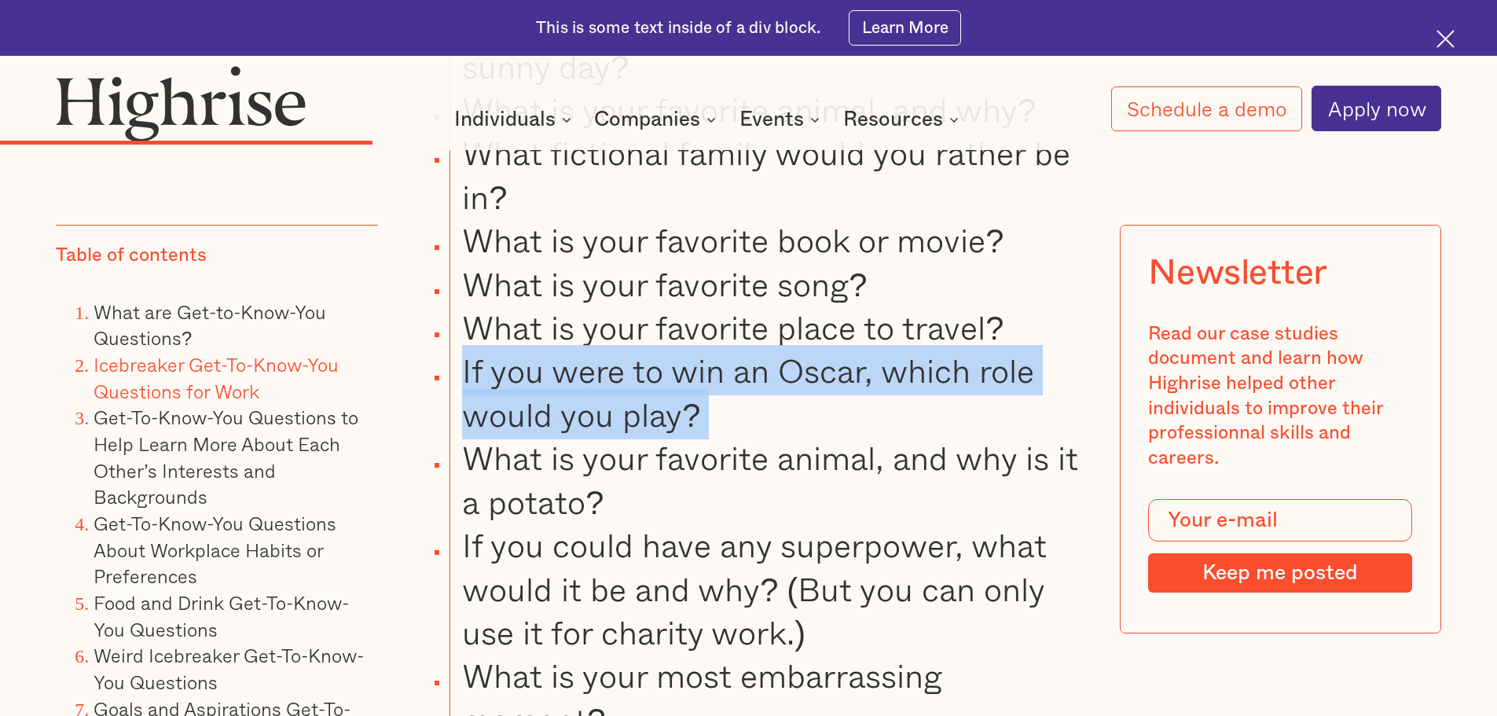
click at [694, 390] on li "If you were to win an Oscar, which role would you play?" at bounding box center [767, 392] width 635 height 87
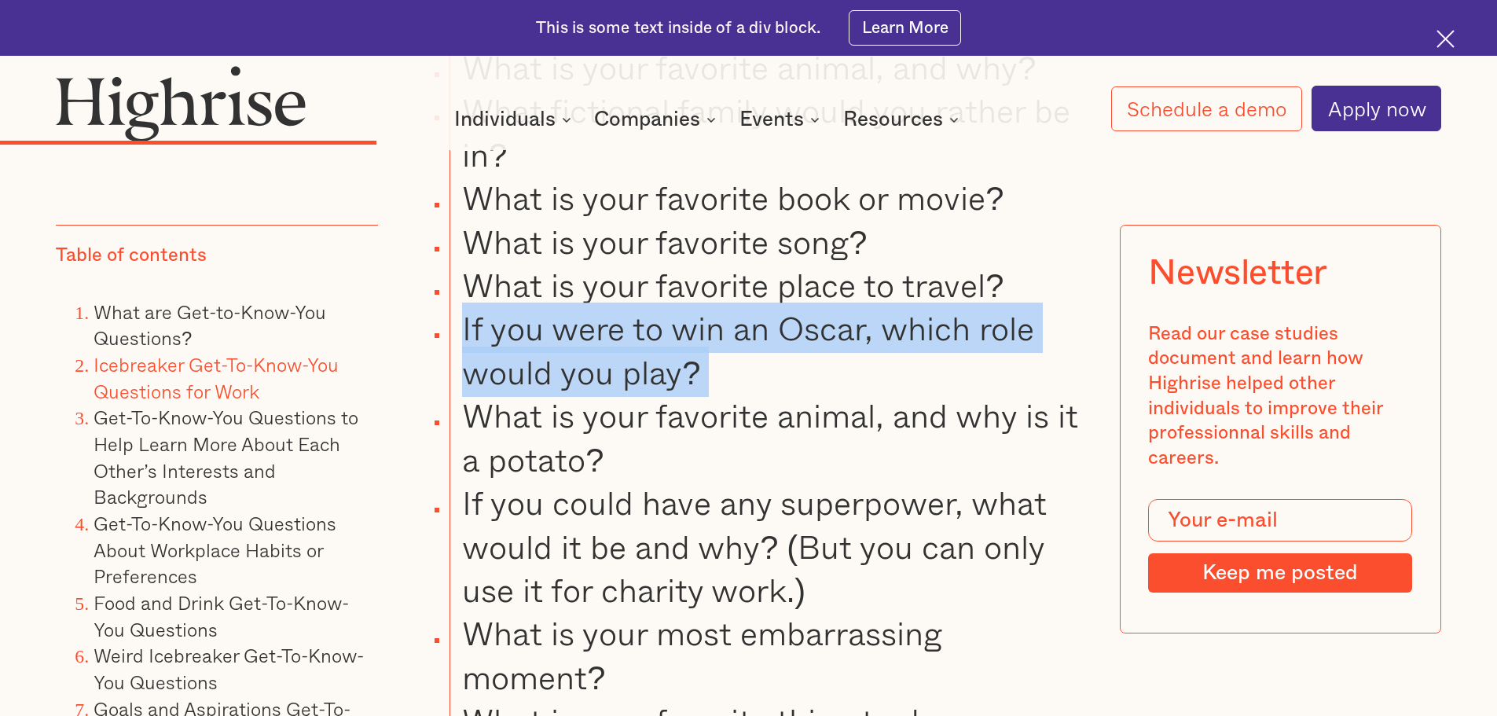
scroll to position [6603, 0]
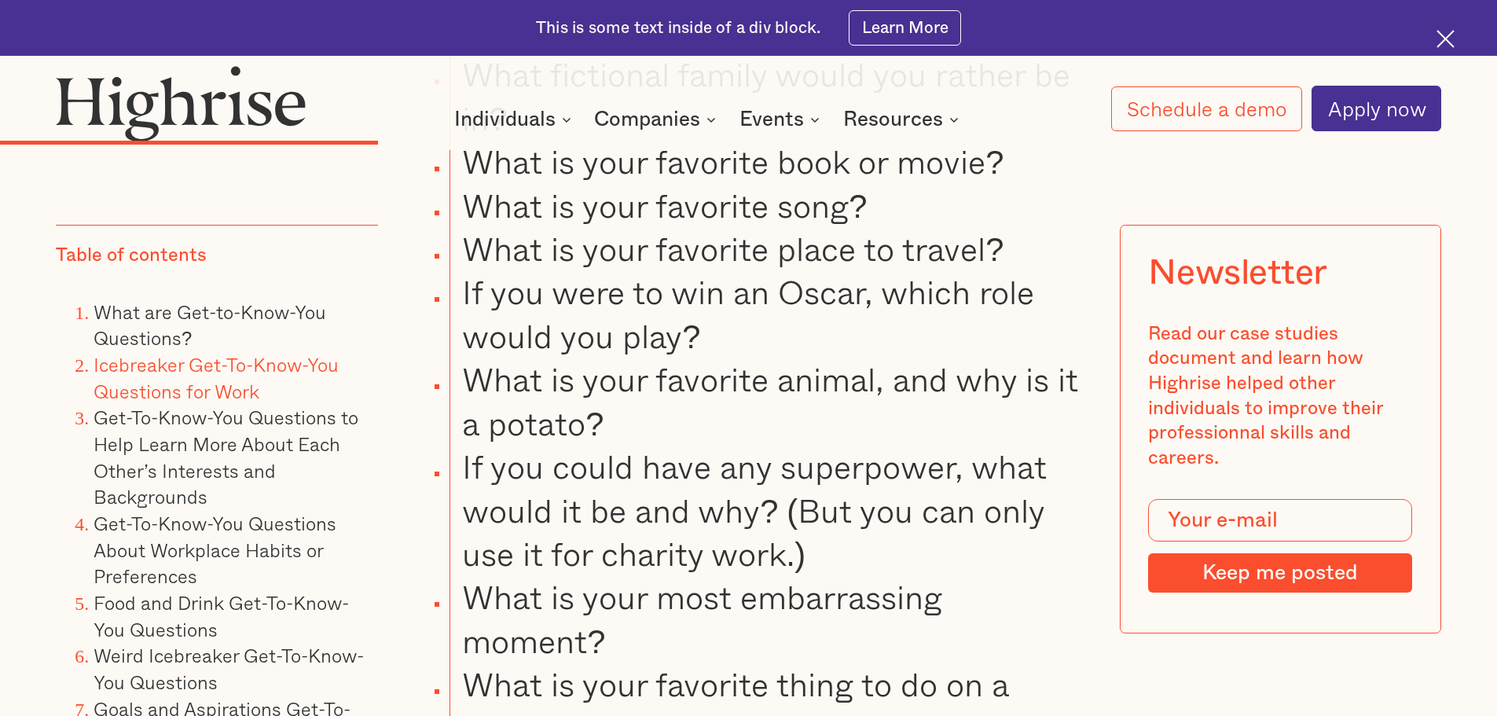
click at [694, 390] on li "What is your favorite animal, and why is it a potato?" at bounding box center [767, 401] width 635 height 87
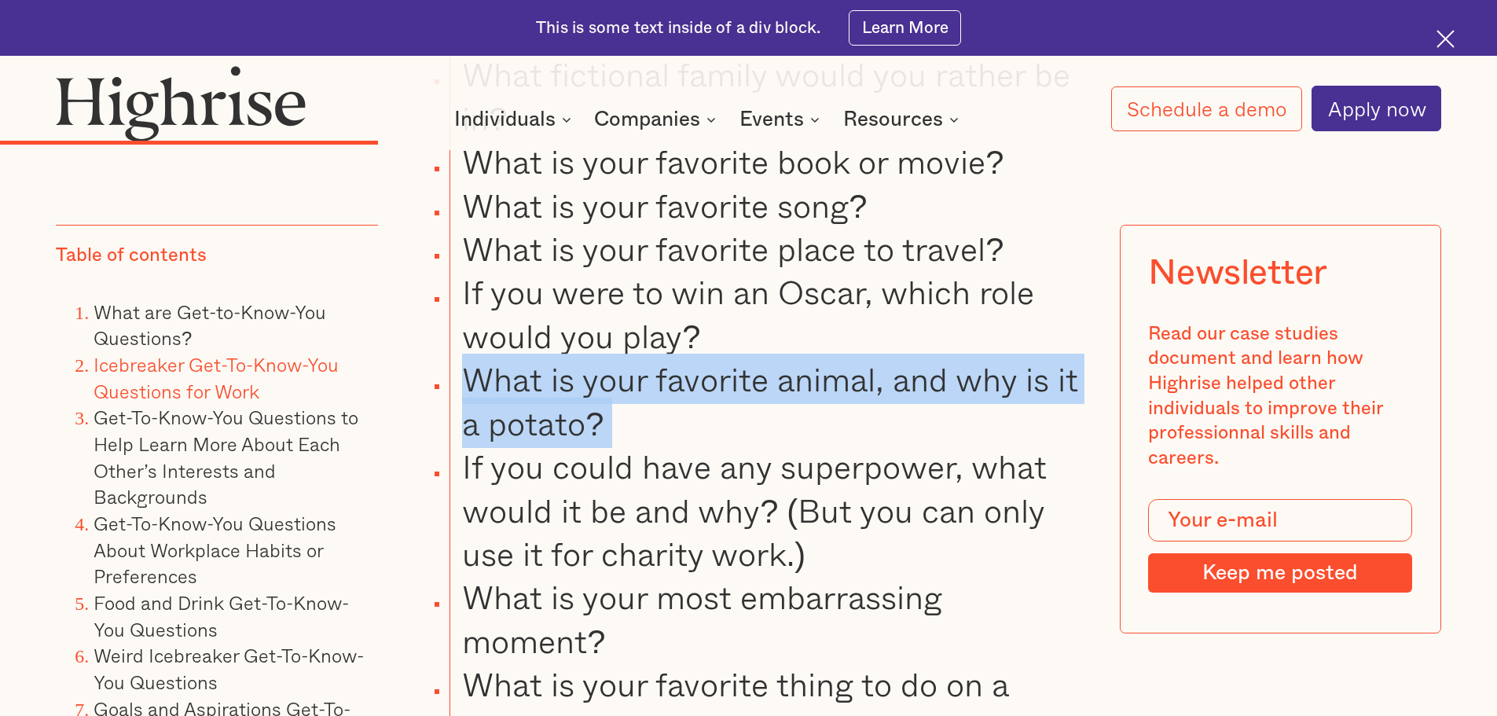
click at [694, 390] on li "What is your favorite animal, and why is it a potato?" at bounding box center [767, 401] width 635 height 87
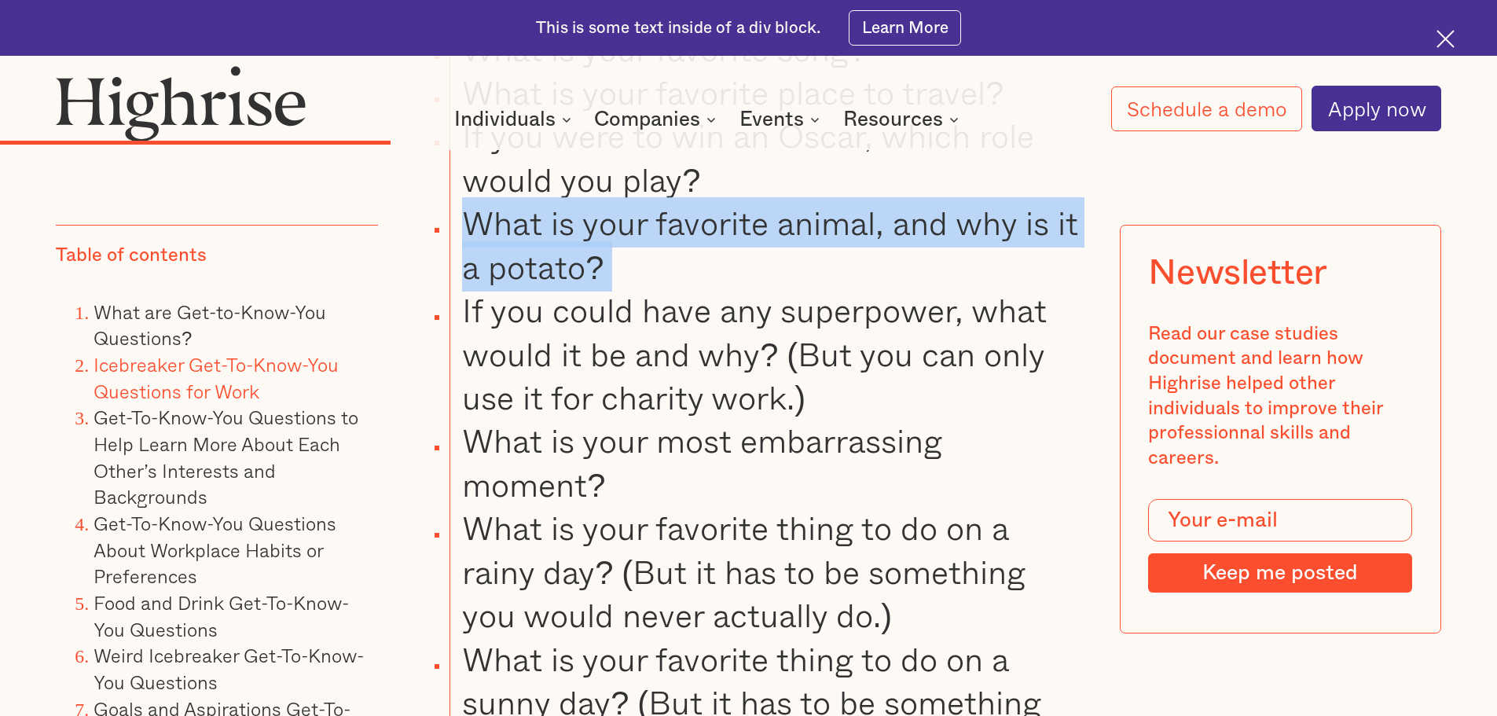
scroll to position [6760, 0]
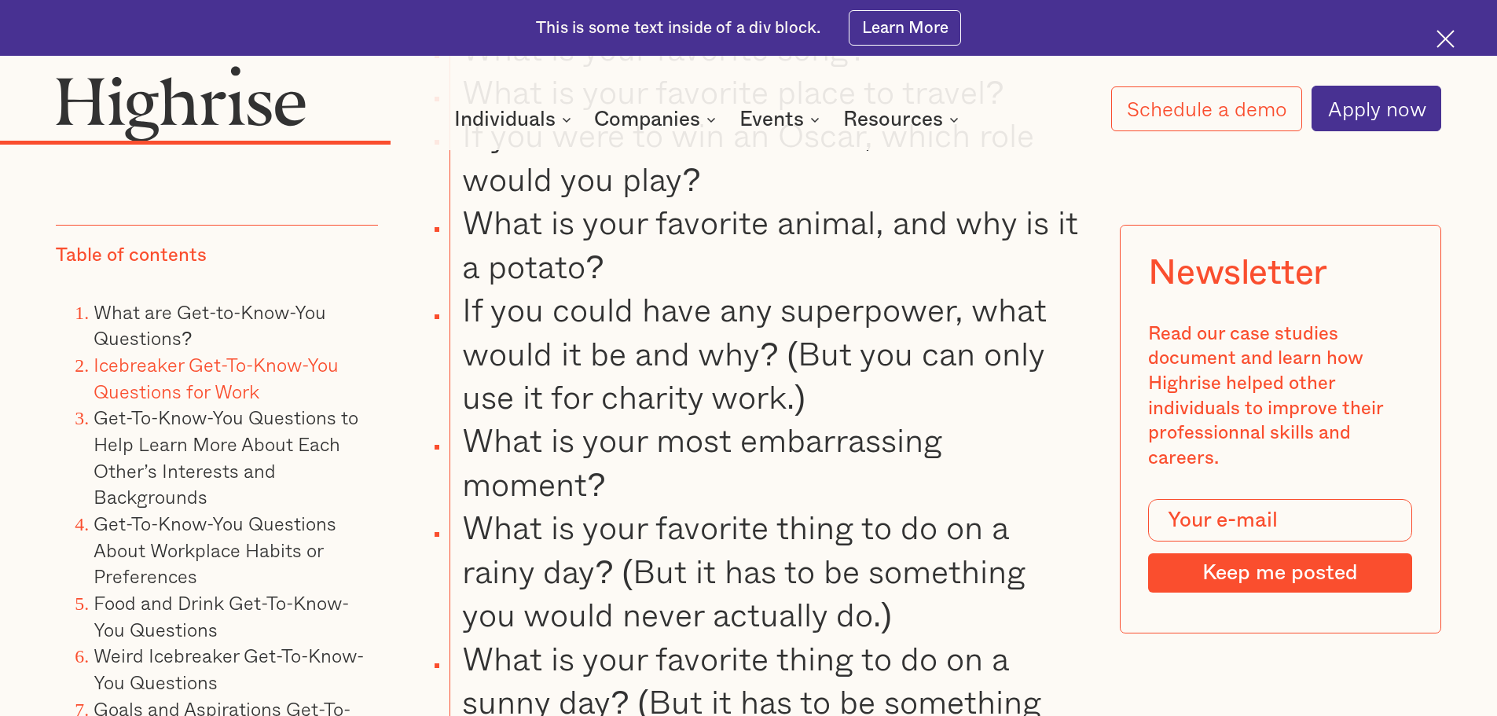
click at [689, 353] on li "If you could have any superpower, what would it be and why? (But you can only u…" at bounding box center [767, 353] width 635 height 130
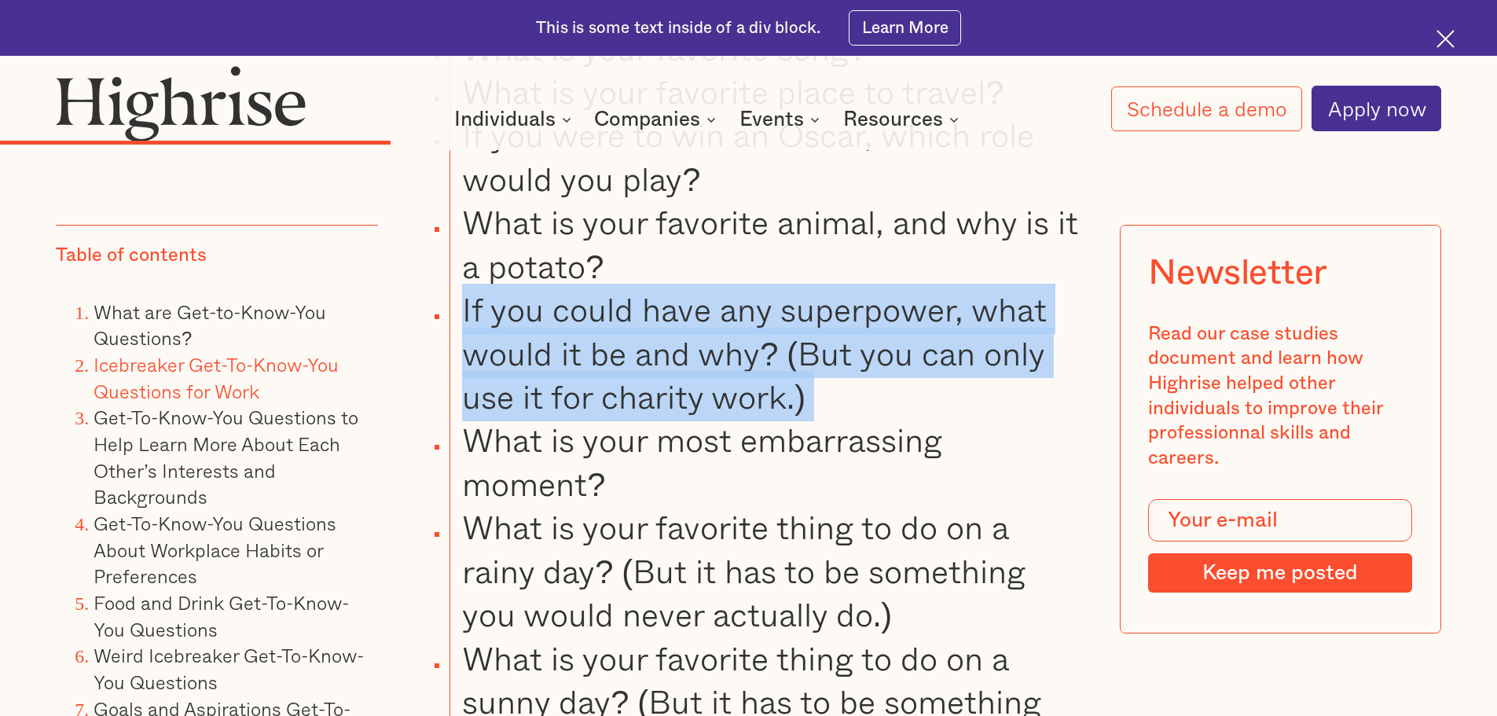
click at [689, 353] on li "If you could have any superpower, what would it be and why? (But you can only u…" at bounding box center [767, 353] width 635 height 130
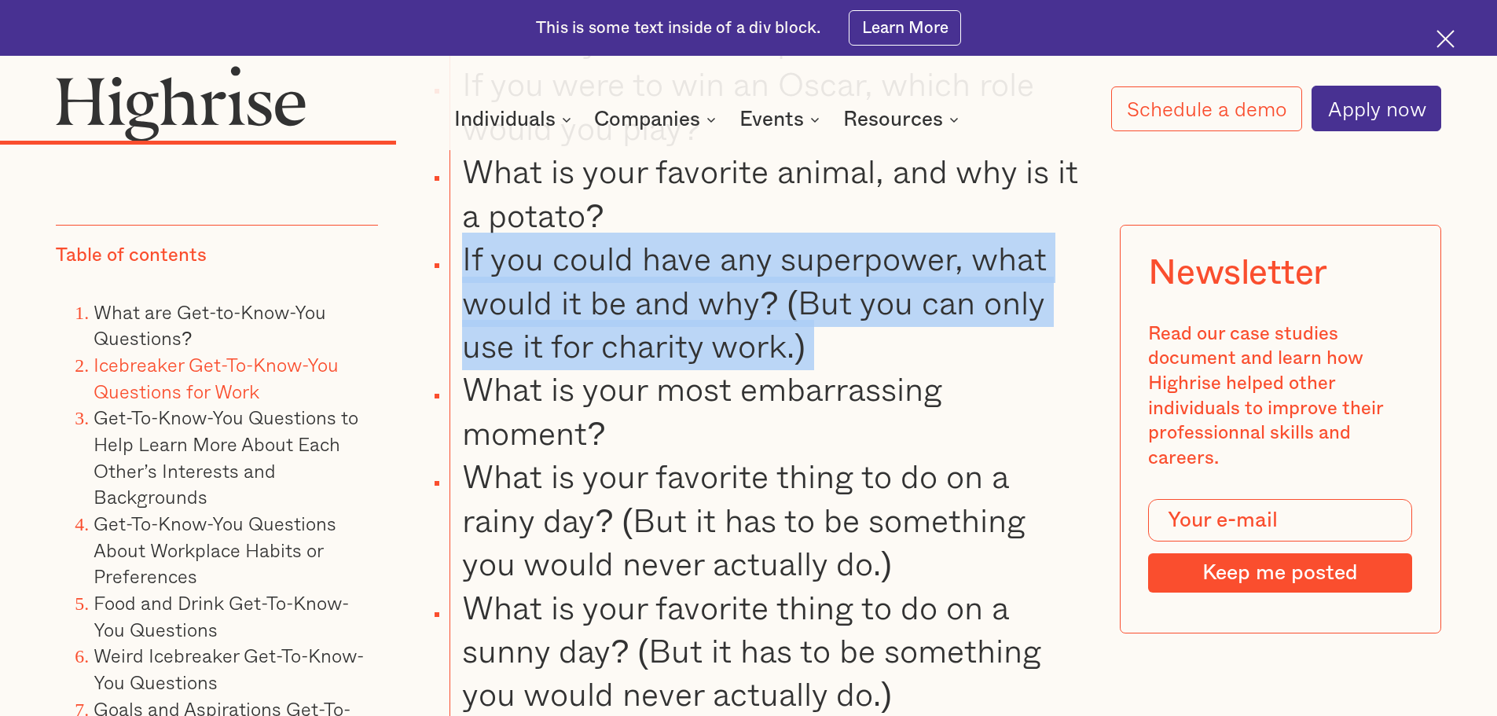
scroll to position [6839, 0]
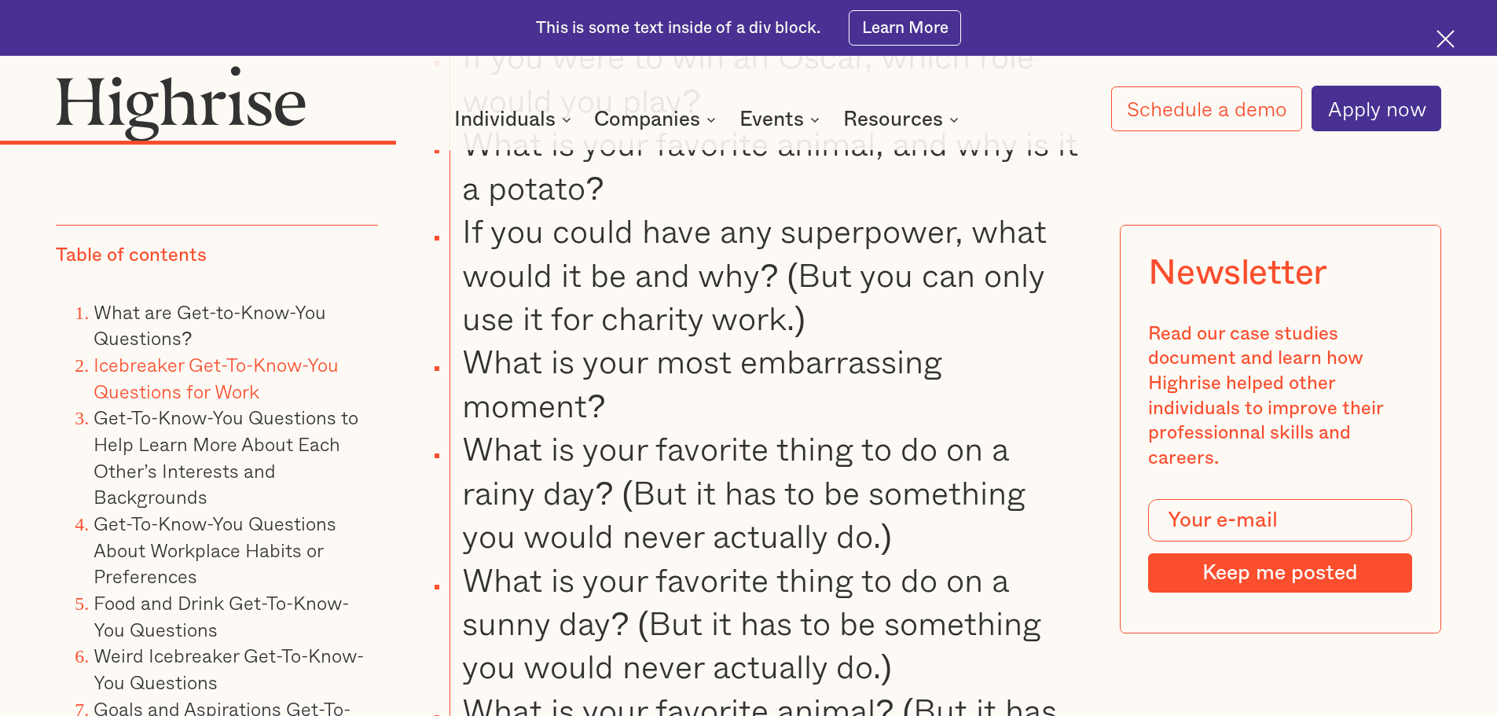
click at [694, 374] on li "What is your most embarrassing moment?" at bounding box center [767, 383] width 635 height 87
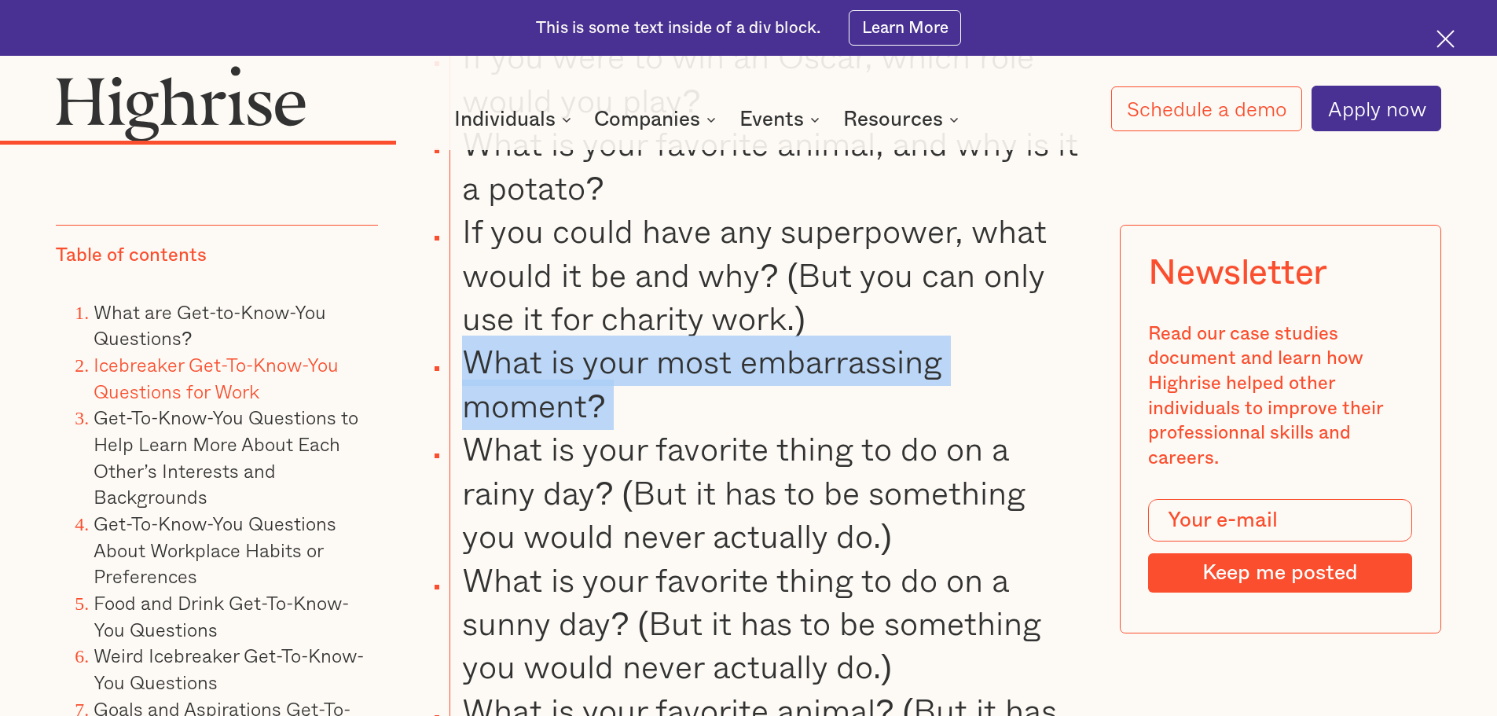
click at [694, 374] on li "What is your most embarrassing moment?" at bounding box center [767, 383] width 635 height 87
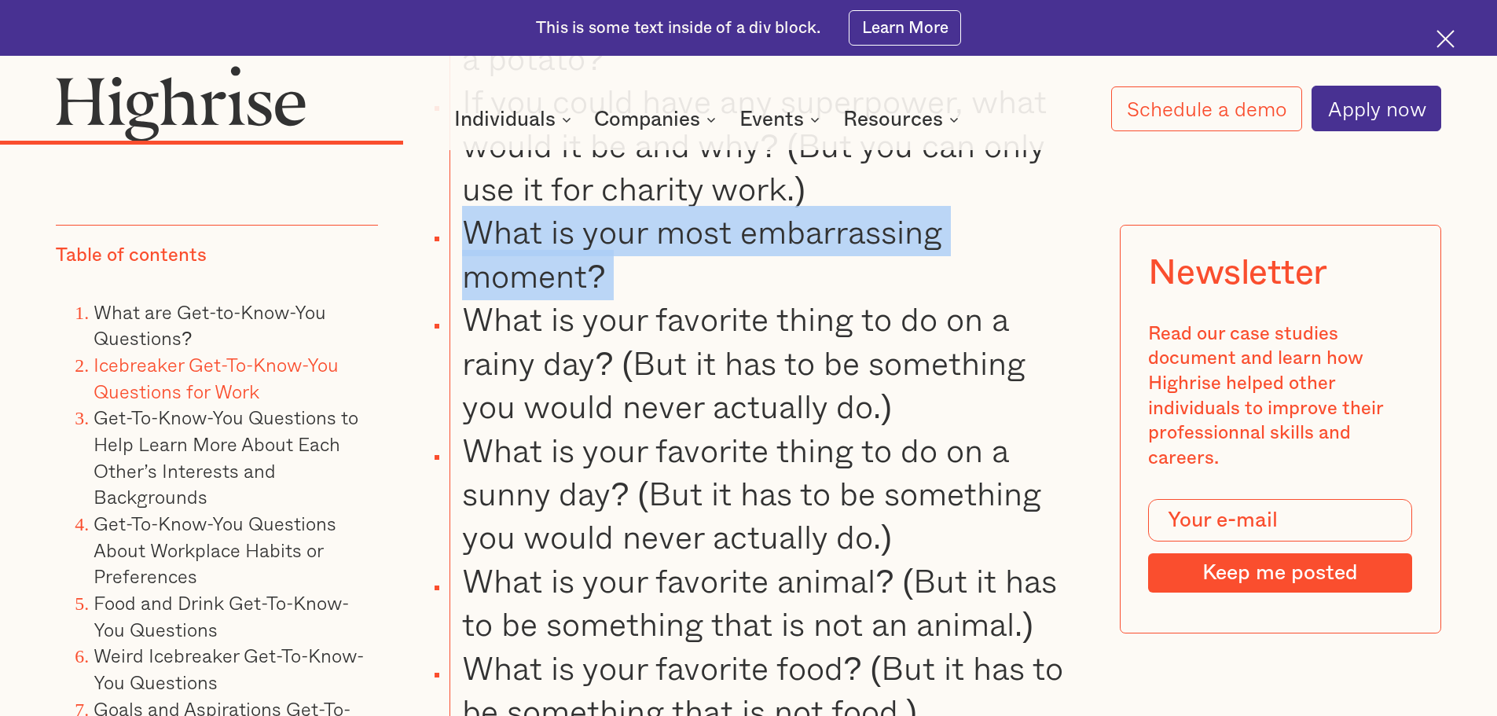
scroll to position [6996, 0]
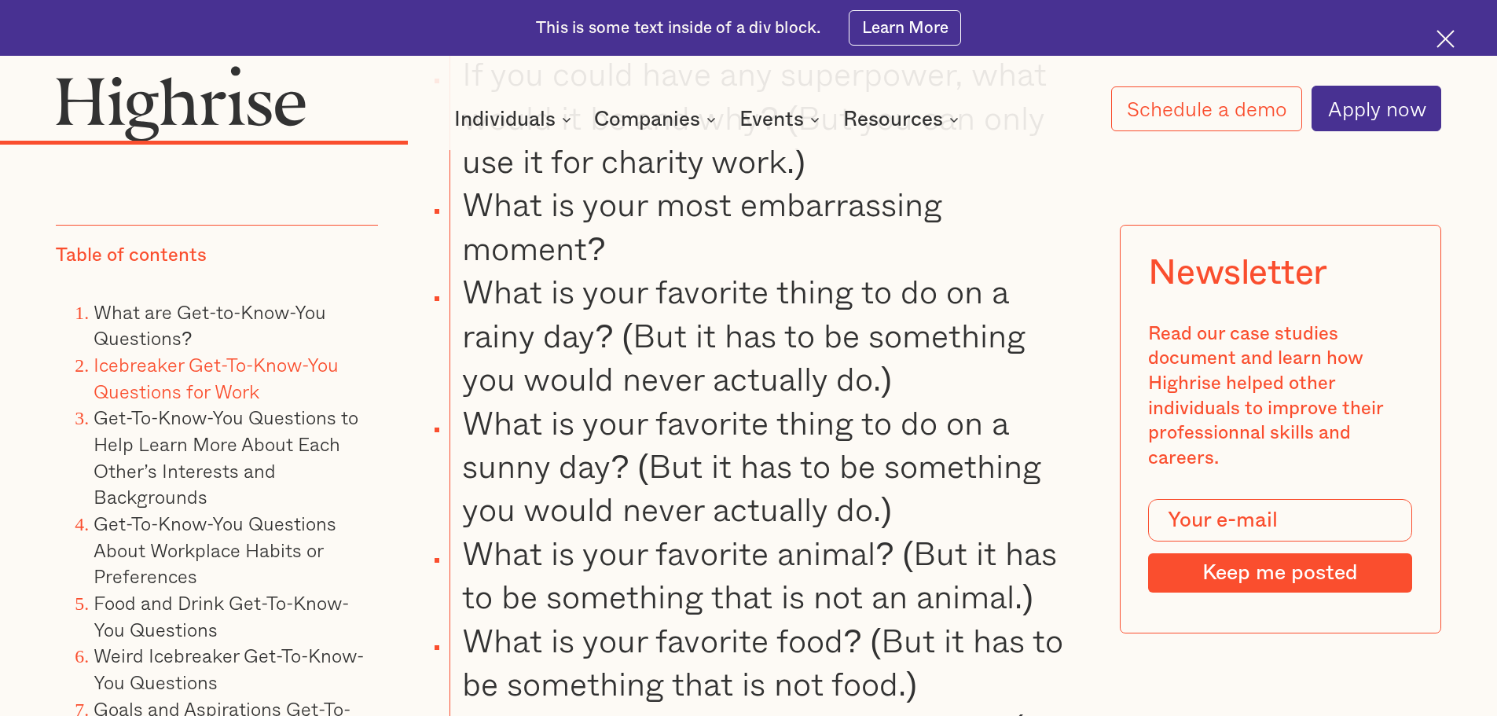
click at [689, 347] on li "What is your favorite thing to do on a rainy day? (But it has to be something y…" at bounding box center [767, 335] width 635 height 130
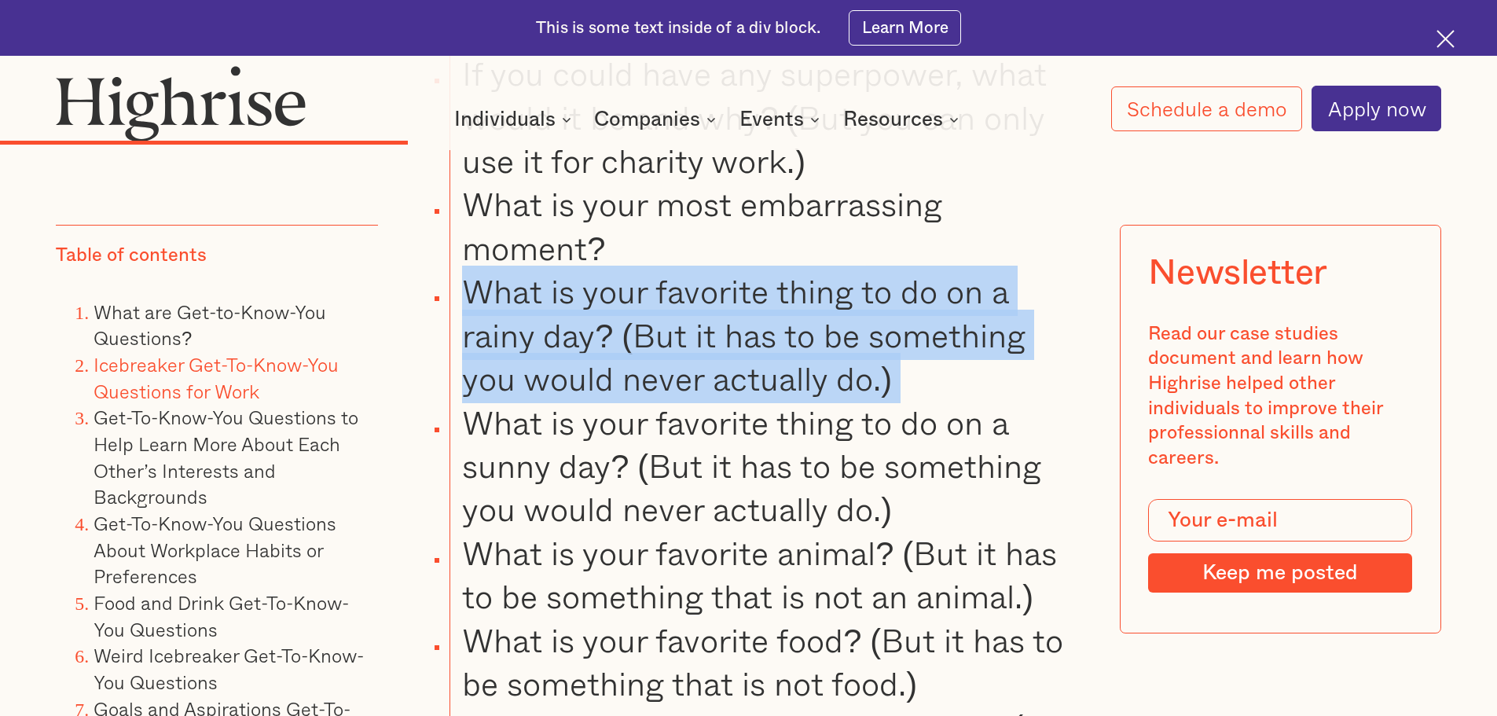
click at [689, 347] on li "What is your favorite thing to do on a rainy day? (But it has to be something y…" at bounding box center [767, 335] width 635 height 130
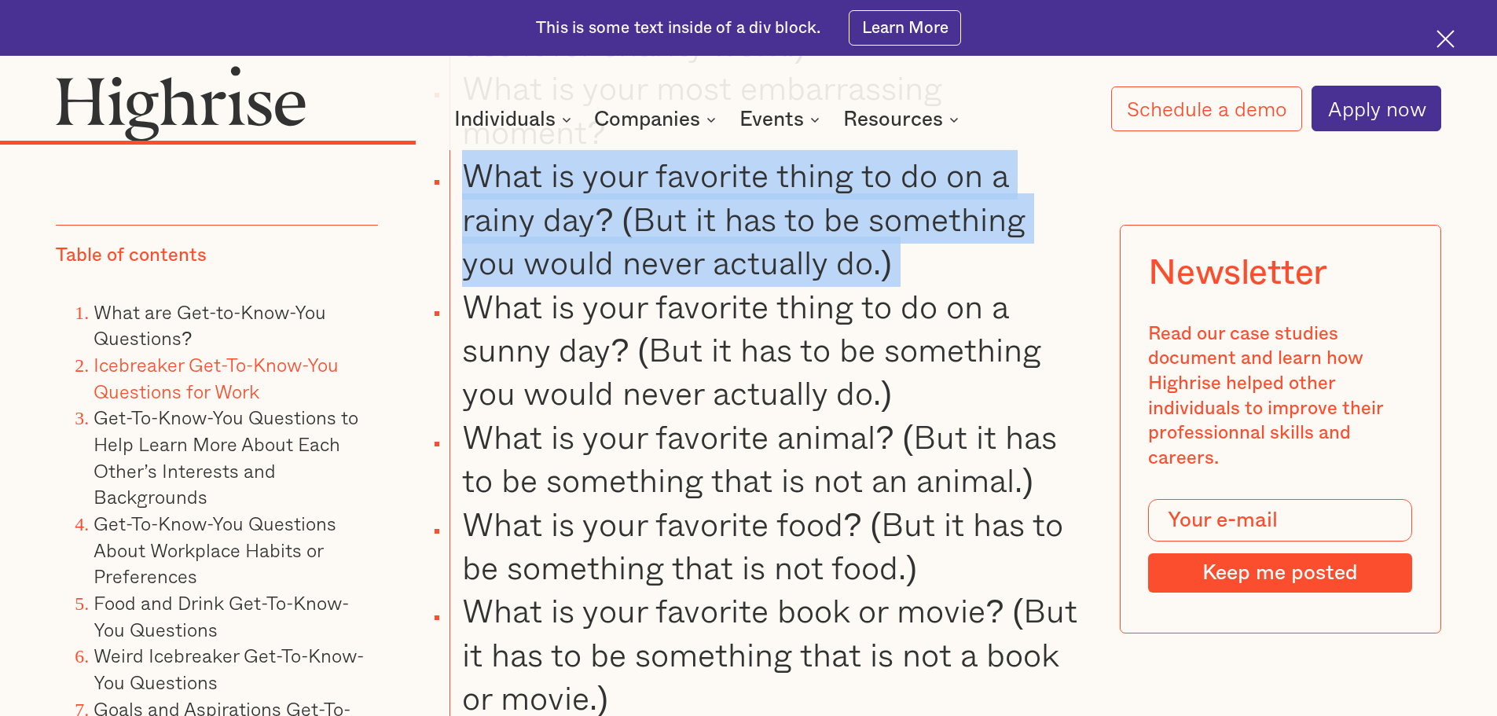
scroll to position [7153, 0]
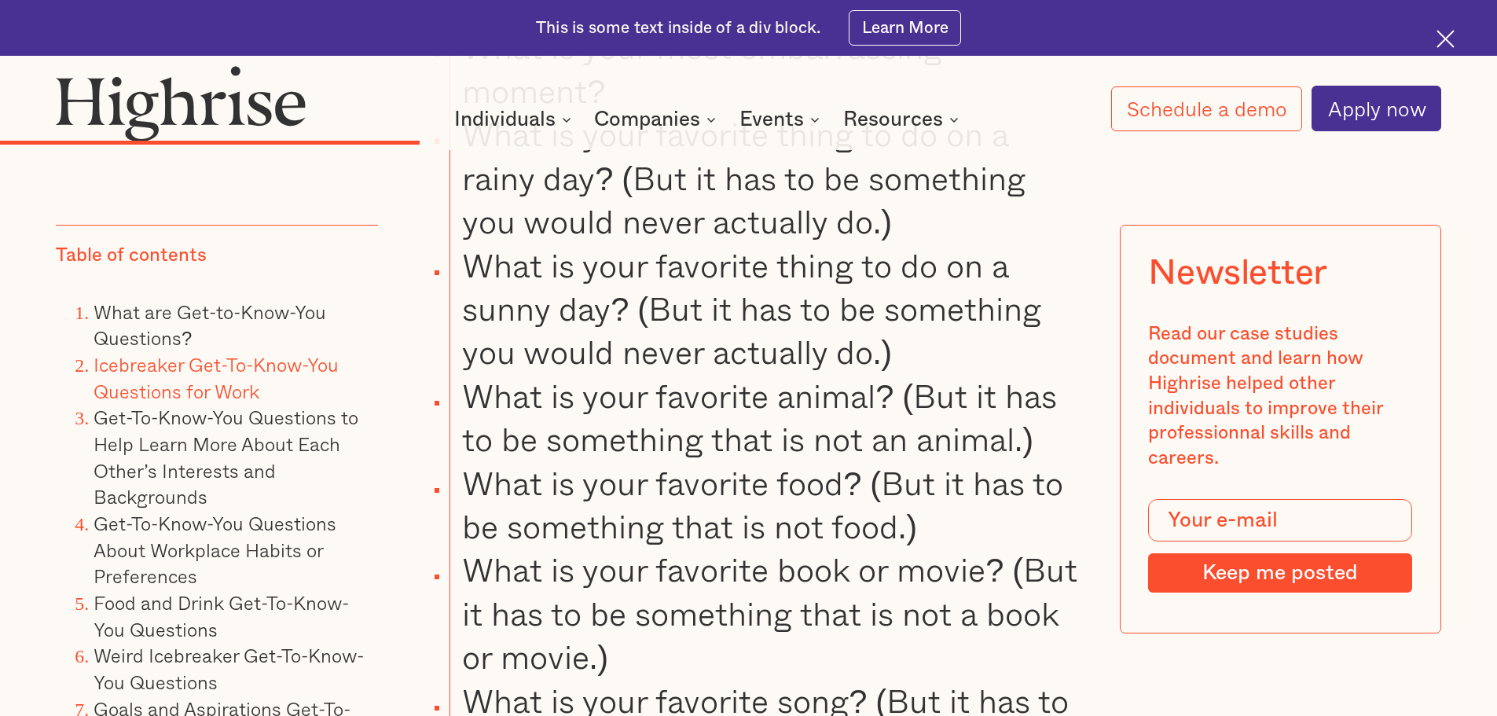
click at [688, 330] on li "What is your favorite thing to do on a sunny day? (But it has to be something y…" at bounding box center [767, 309] width 635 height 130
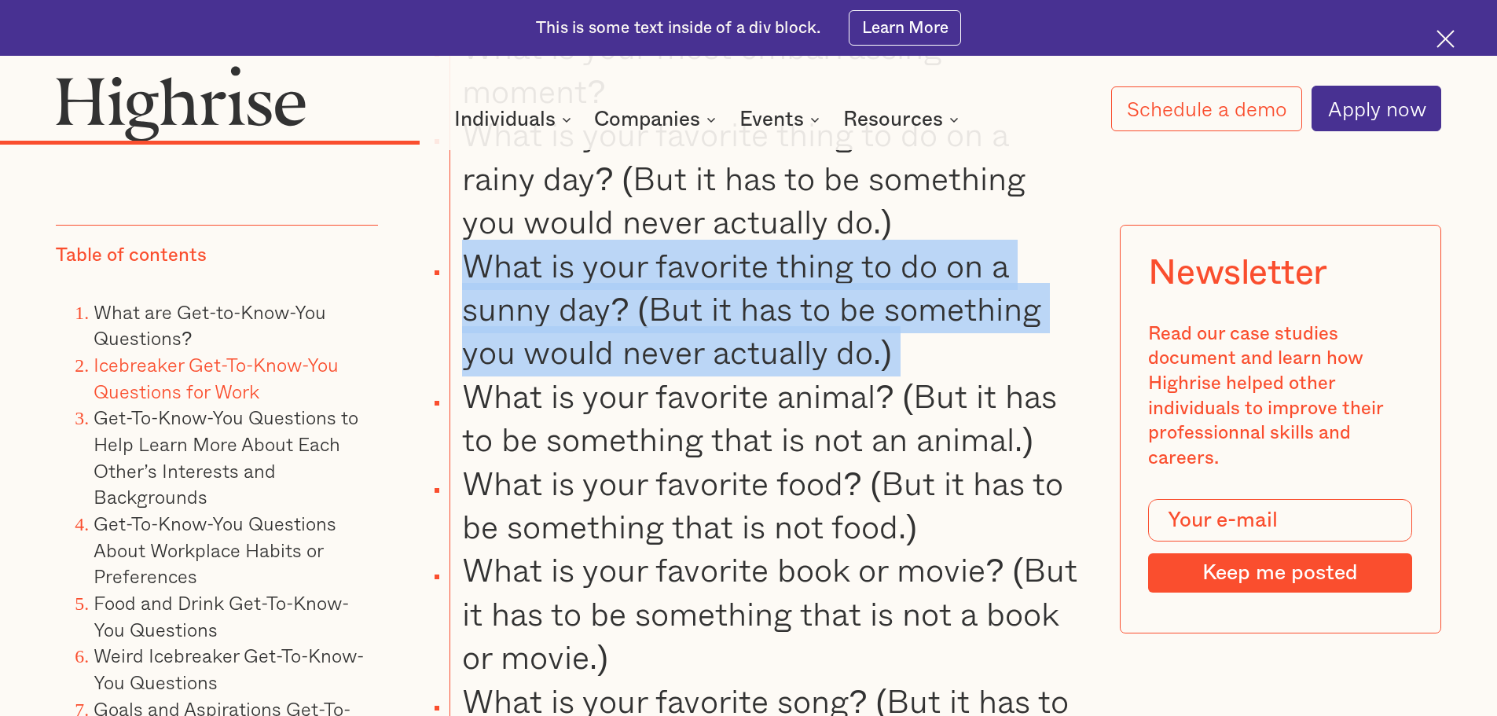
click at [688, 330] on li "What is your favorite thing to do on a sunny day? (But it has to be something y…" at bounding box center [767, 309] width 635 height 130
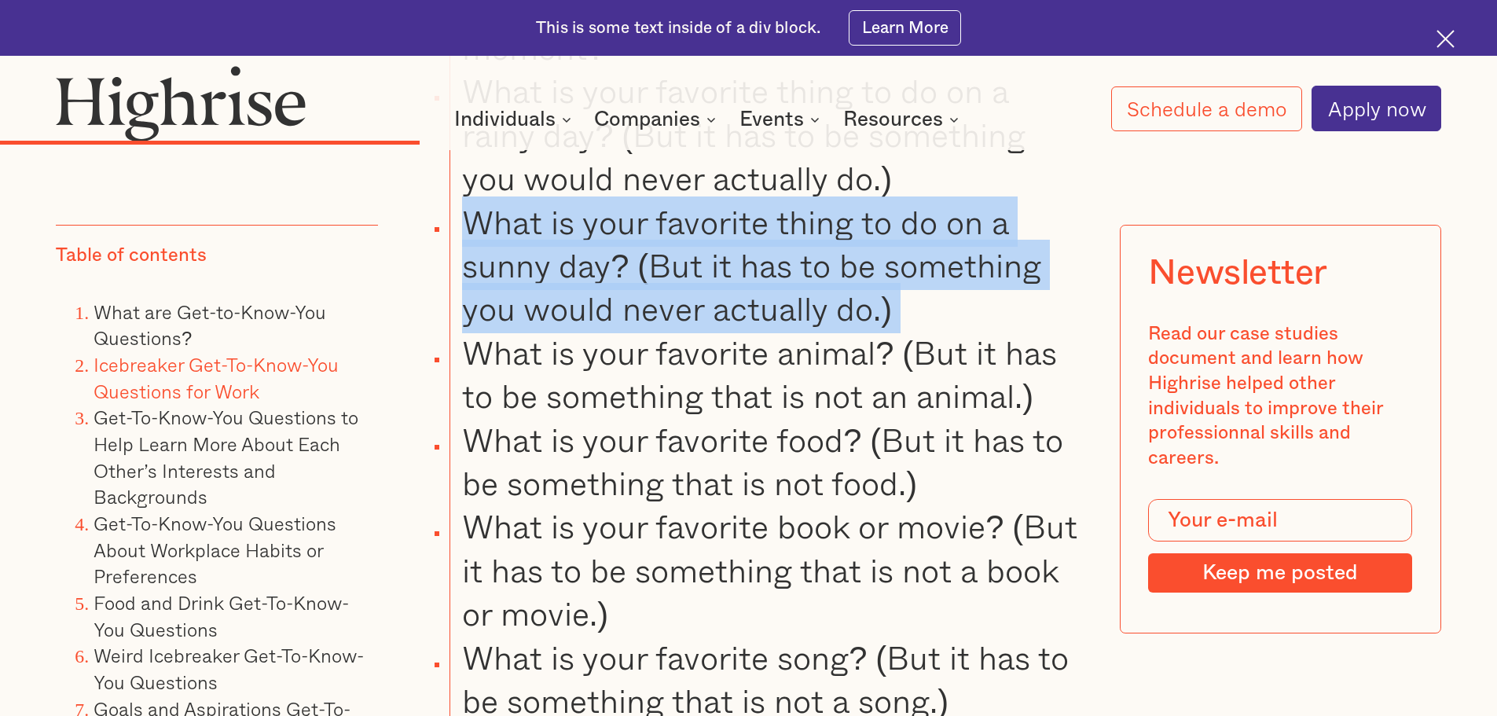
scroll to position [7232, 0]
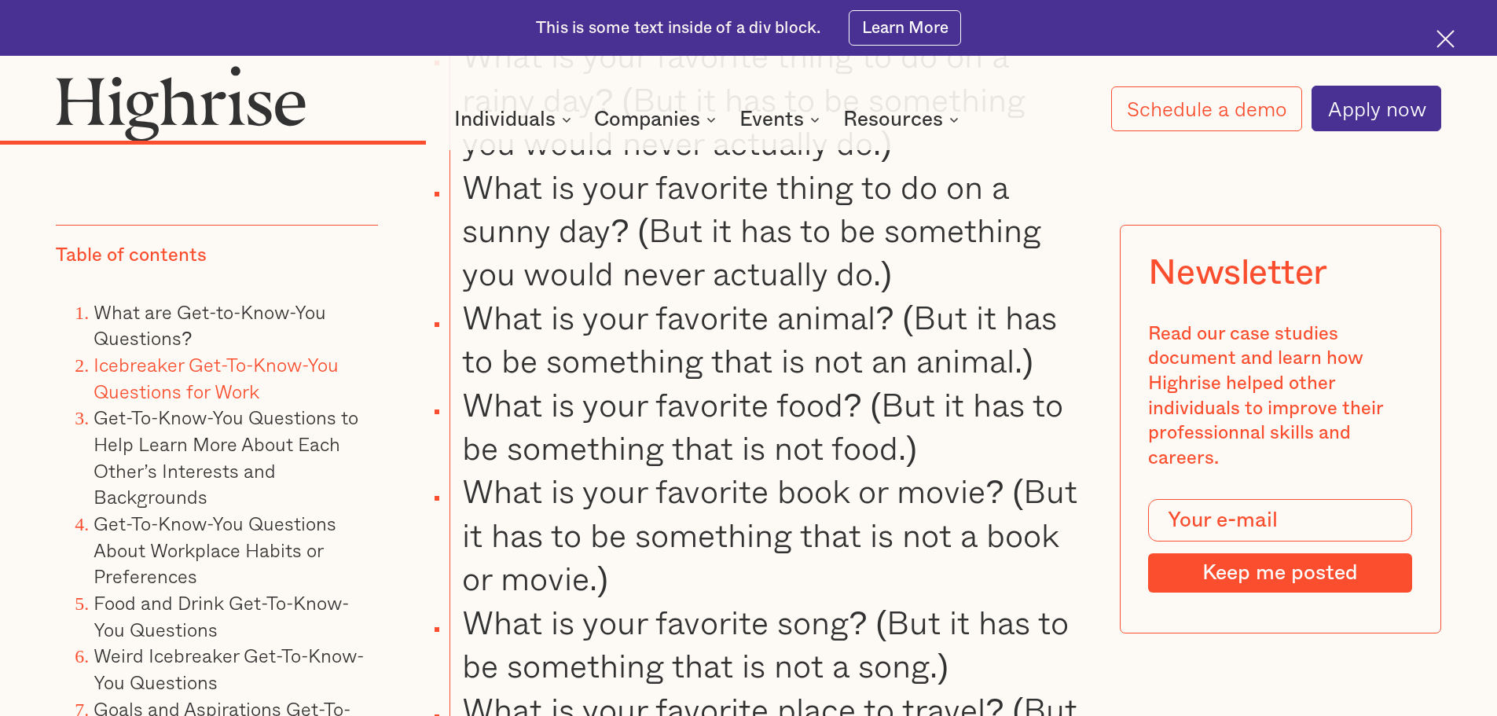
click at [692, 369] on li "What is your favorite animal? (But it has to be something that is not an animal…" at bounding box center [767, 339] width 635 height 87
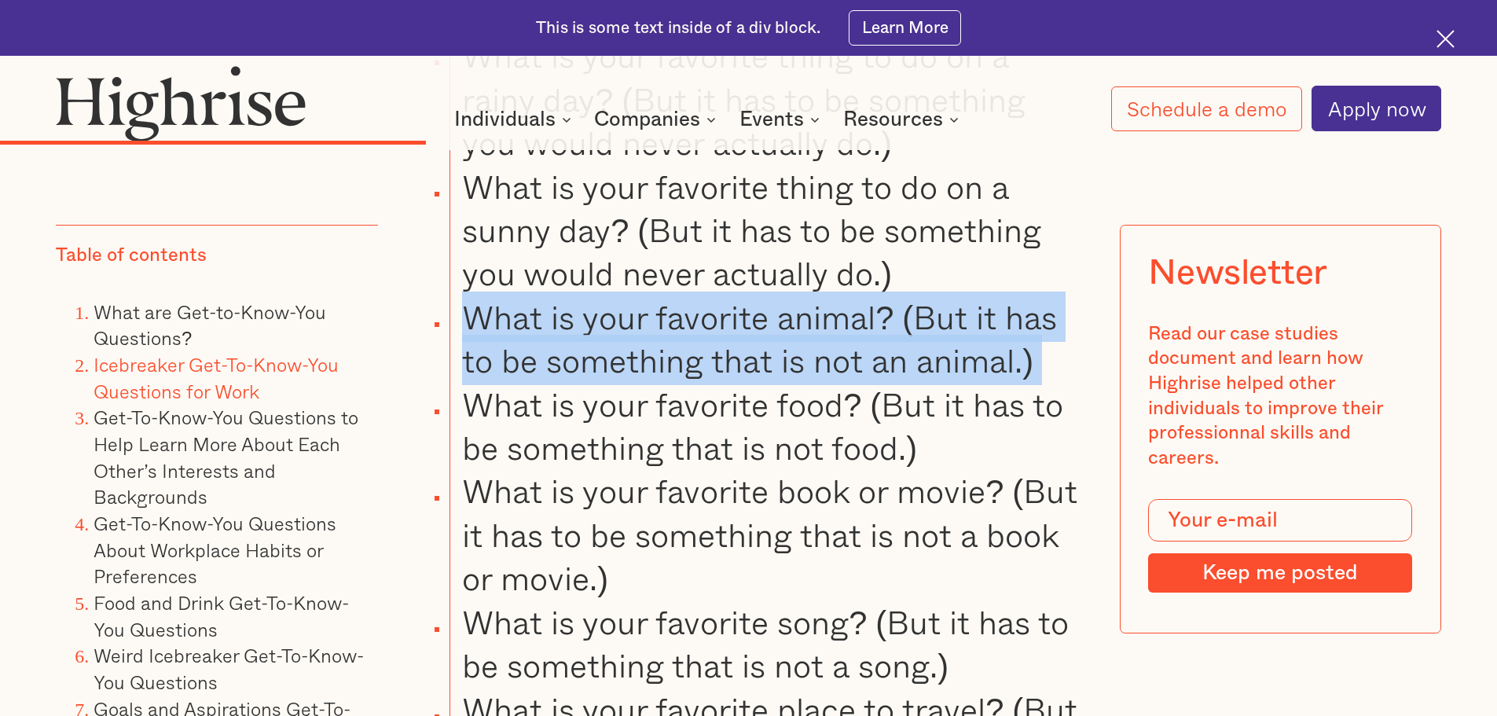
click at [692, 369] on li "What is your favorite animal? (But it has to be something that is not an animal…" at bounding box center [767, 339] width 635 height 87
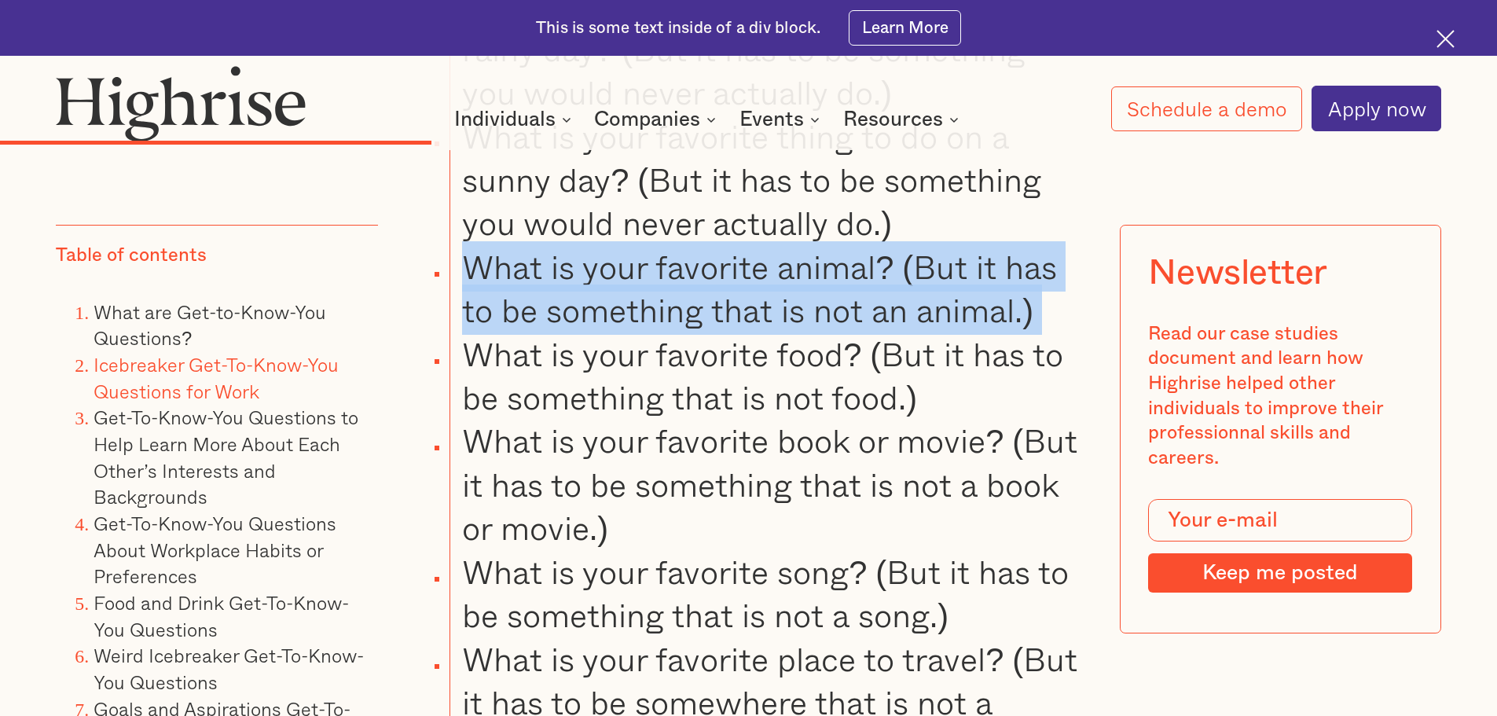
scroll to position [7311, 0]
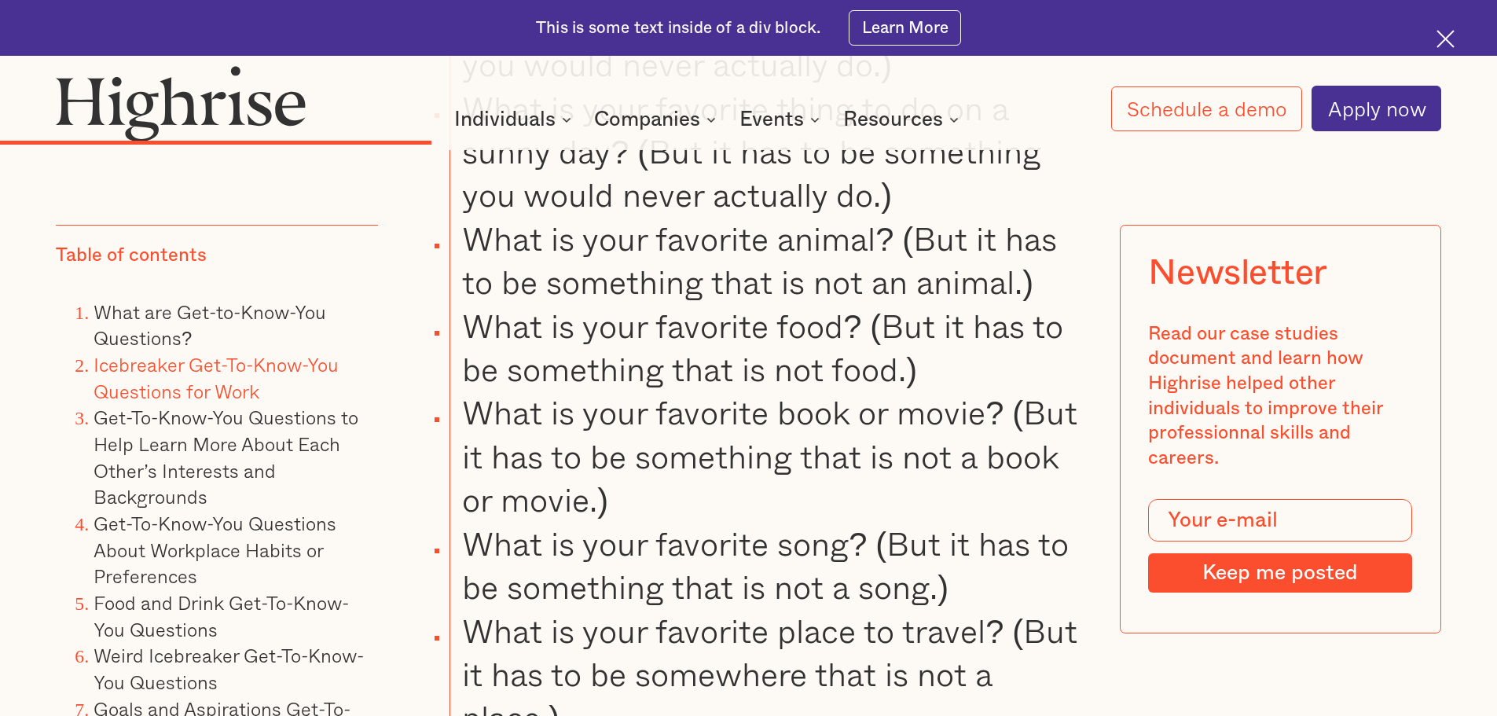
click at [707, 424] on li "What is your favorite book or movie? (But it has to be something that is not a …" at bounding box center [767, 456] width 635 height 130
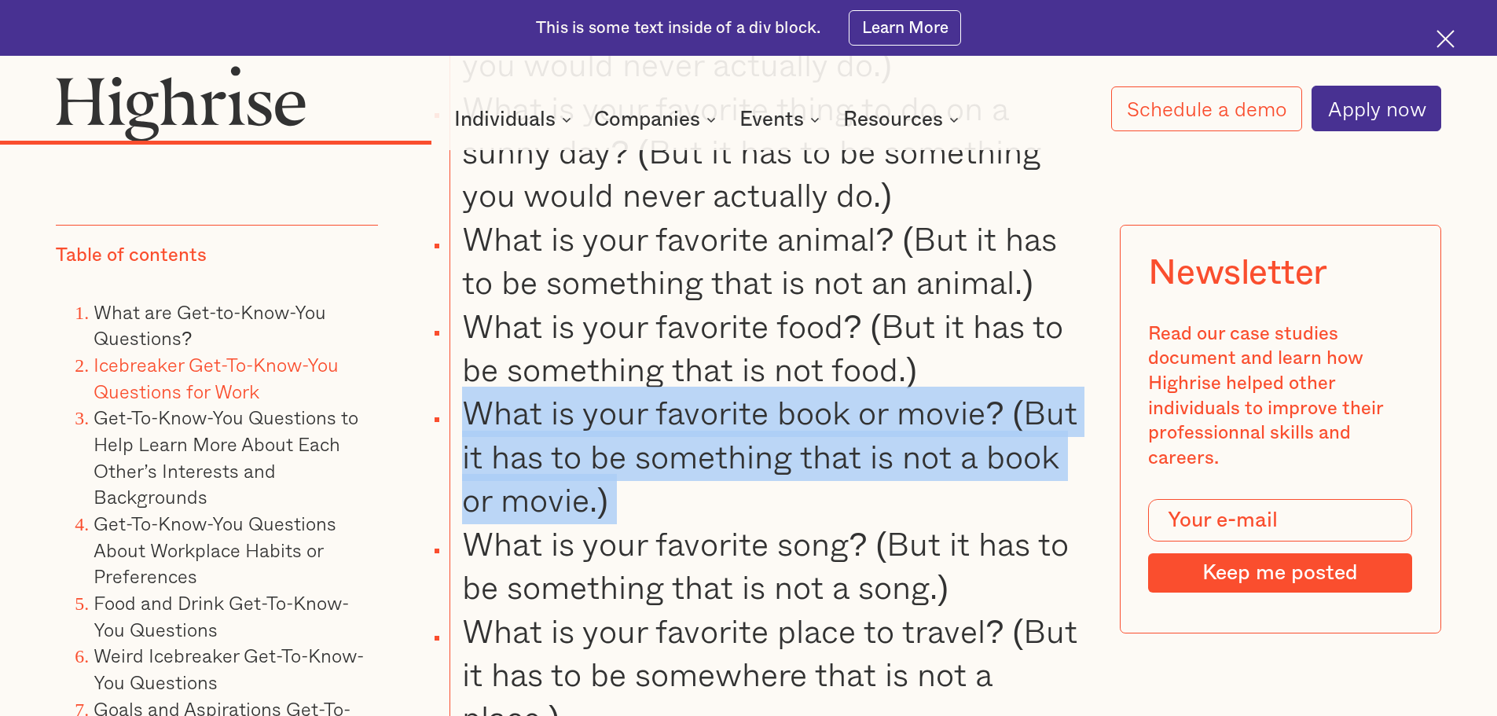
click at [707, 424] on li "What is your favorite book or movie? (But it has to be something that is not a …" at bounding box center [767, 456] width 635 height 130
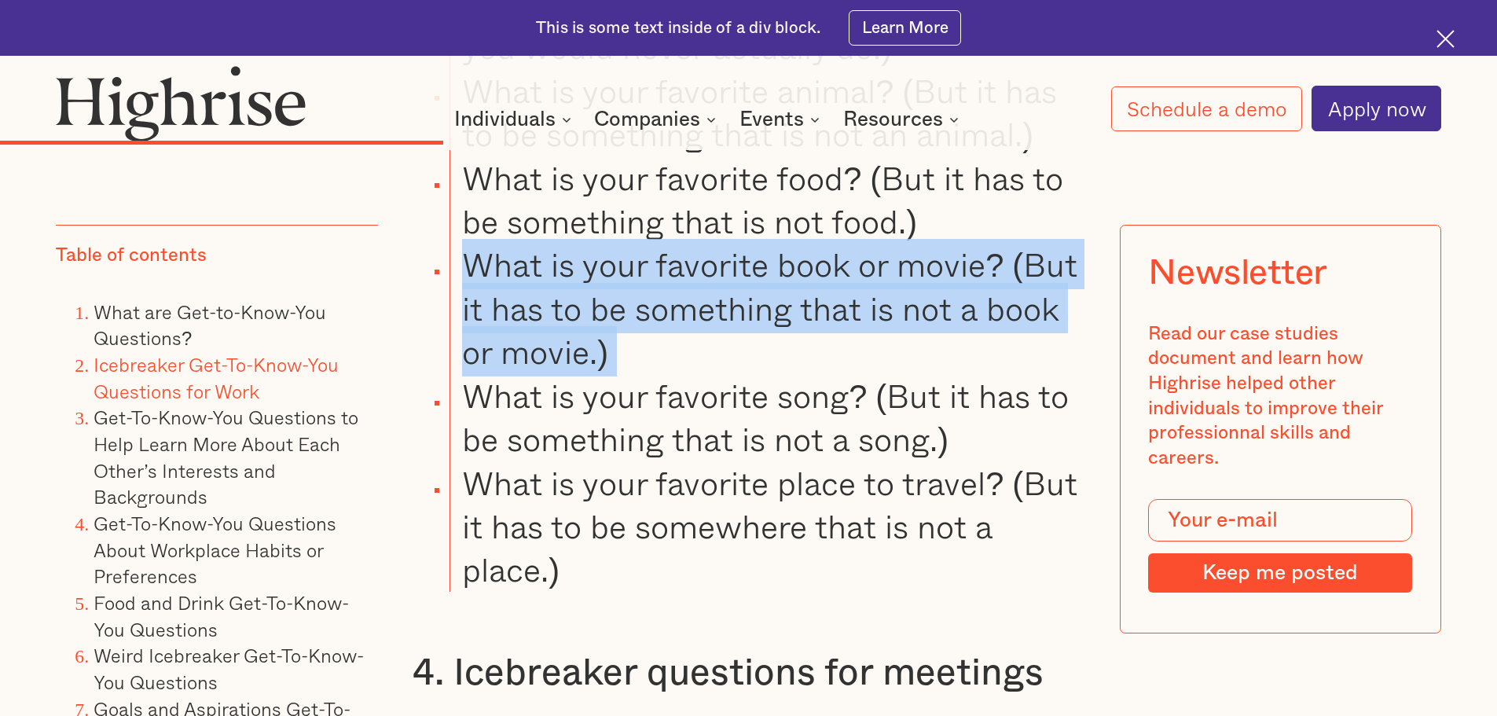
scroll to position [7468, 0]
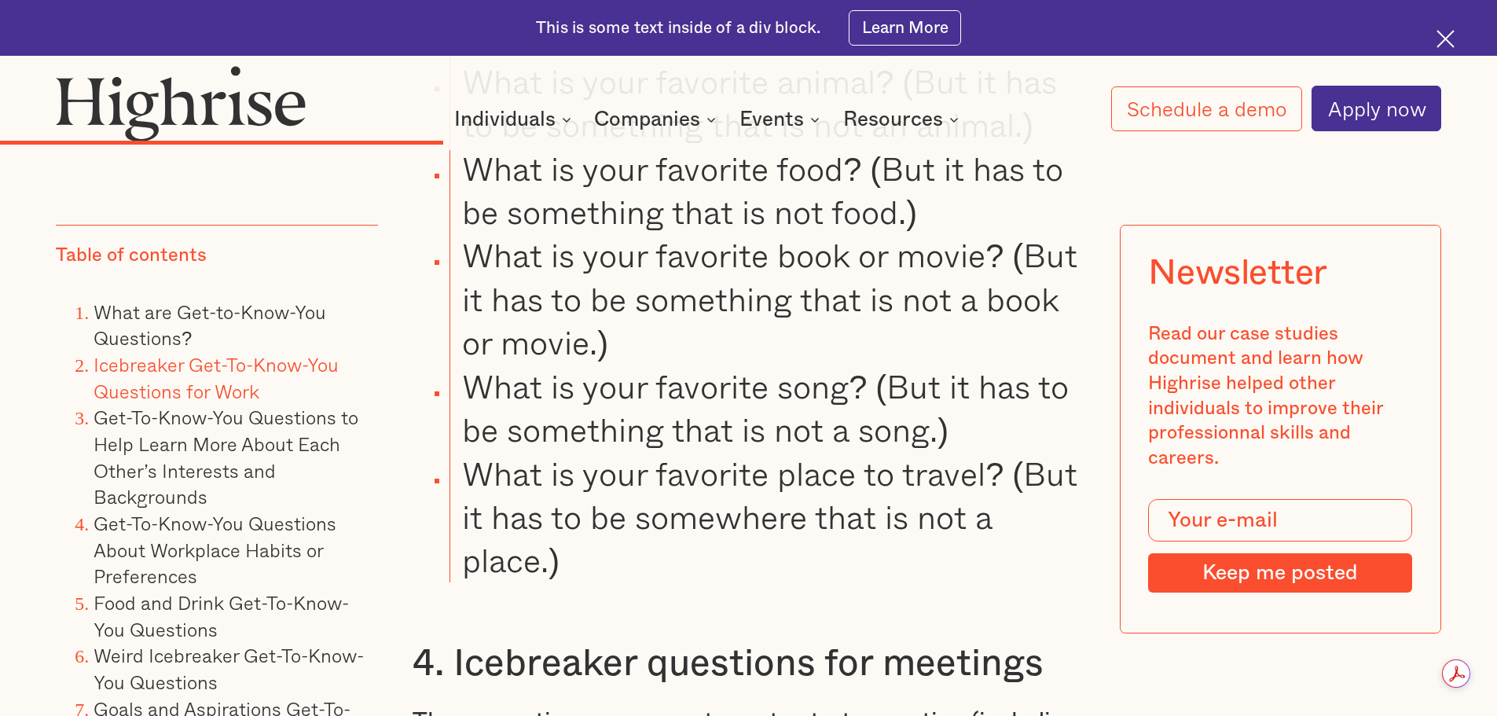
click at [738, 509] on li "What is your favorite place to travel? (But it has to be somewhere that is not …" at bounding box center [767, 517] width 635 height 130
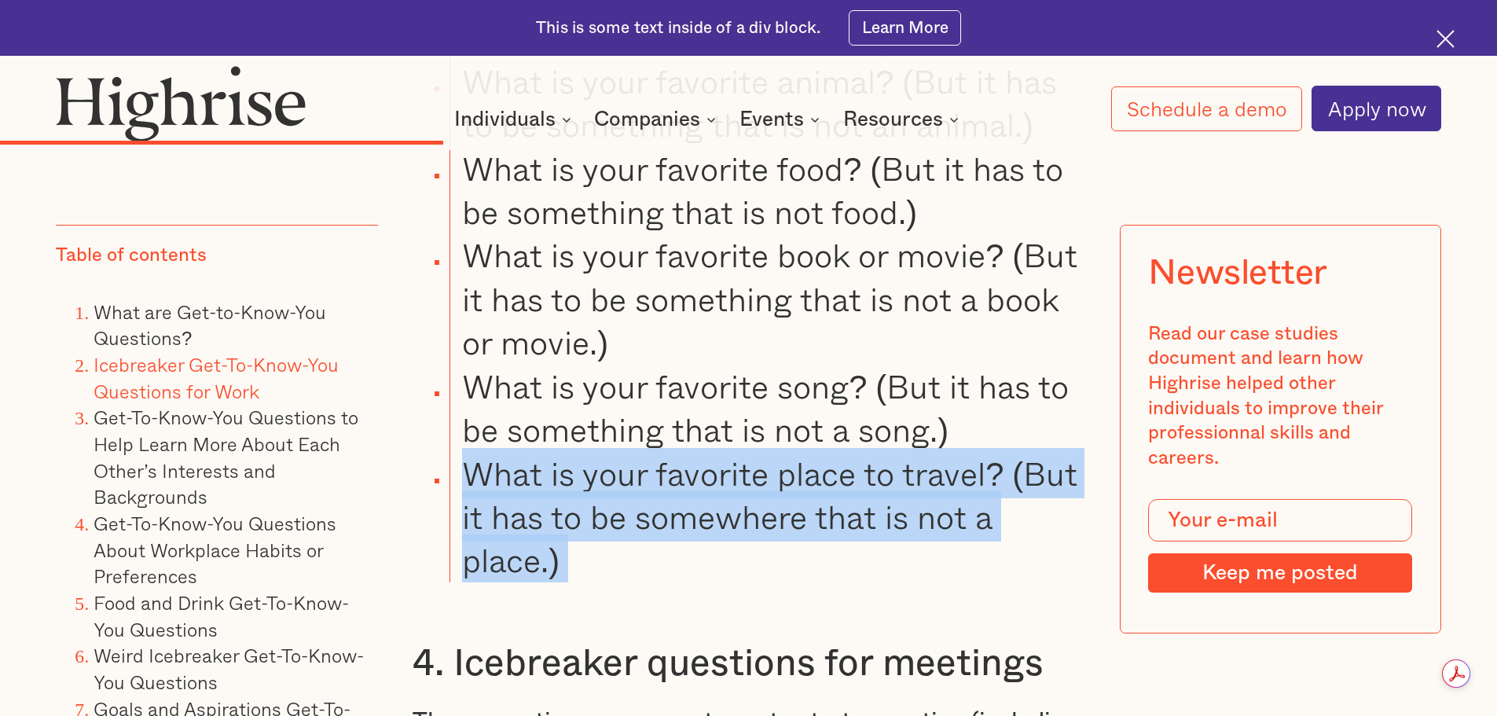
click at [738, 509] on li "What is your favorite place to travel? (But it has to be somewhere that is not …" at bounding box center [767, 517] width 635 height 130
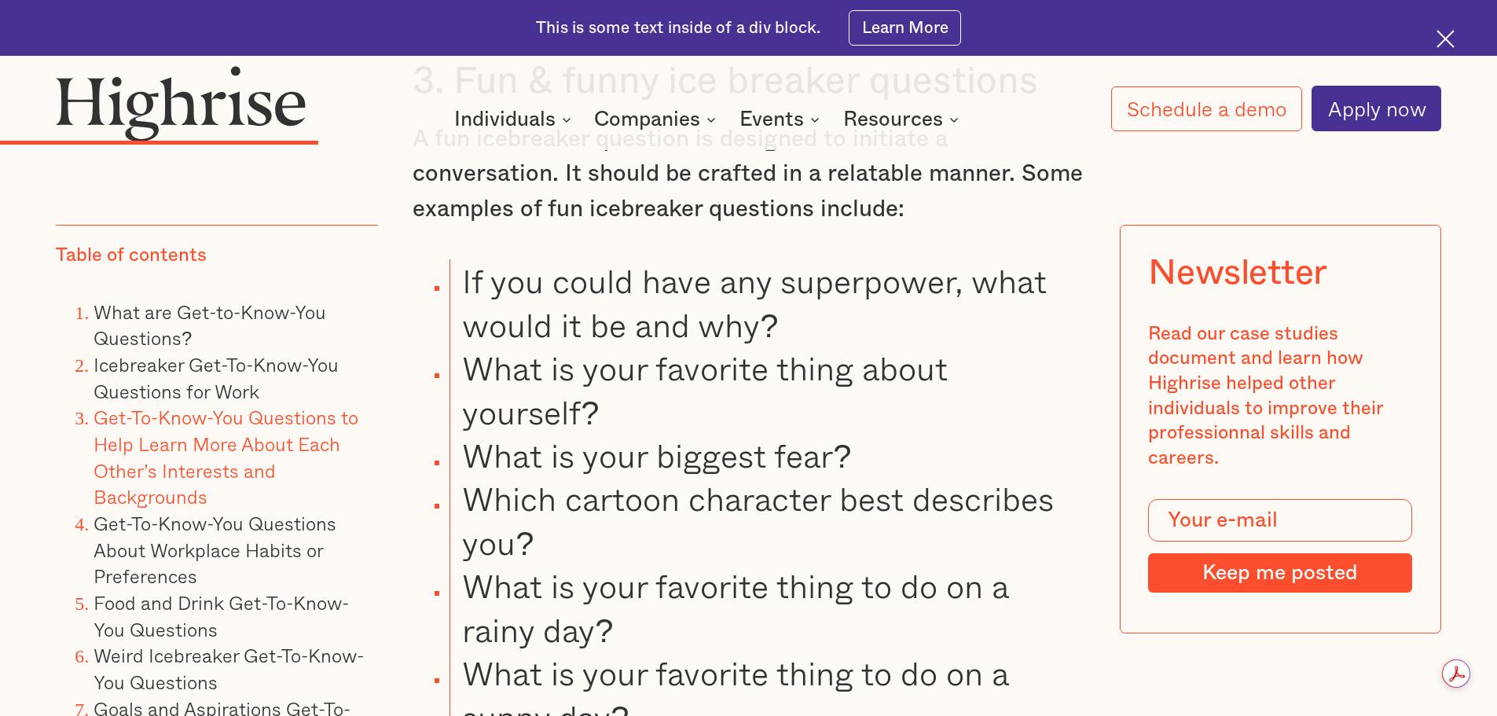
scroll to position [5817, 0]
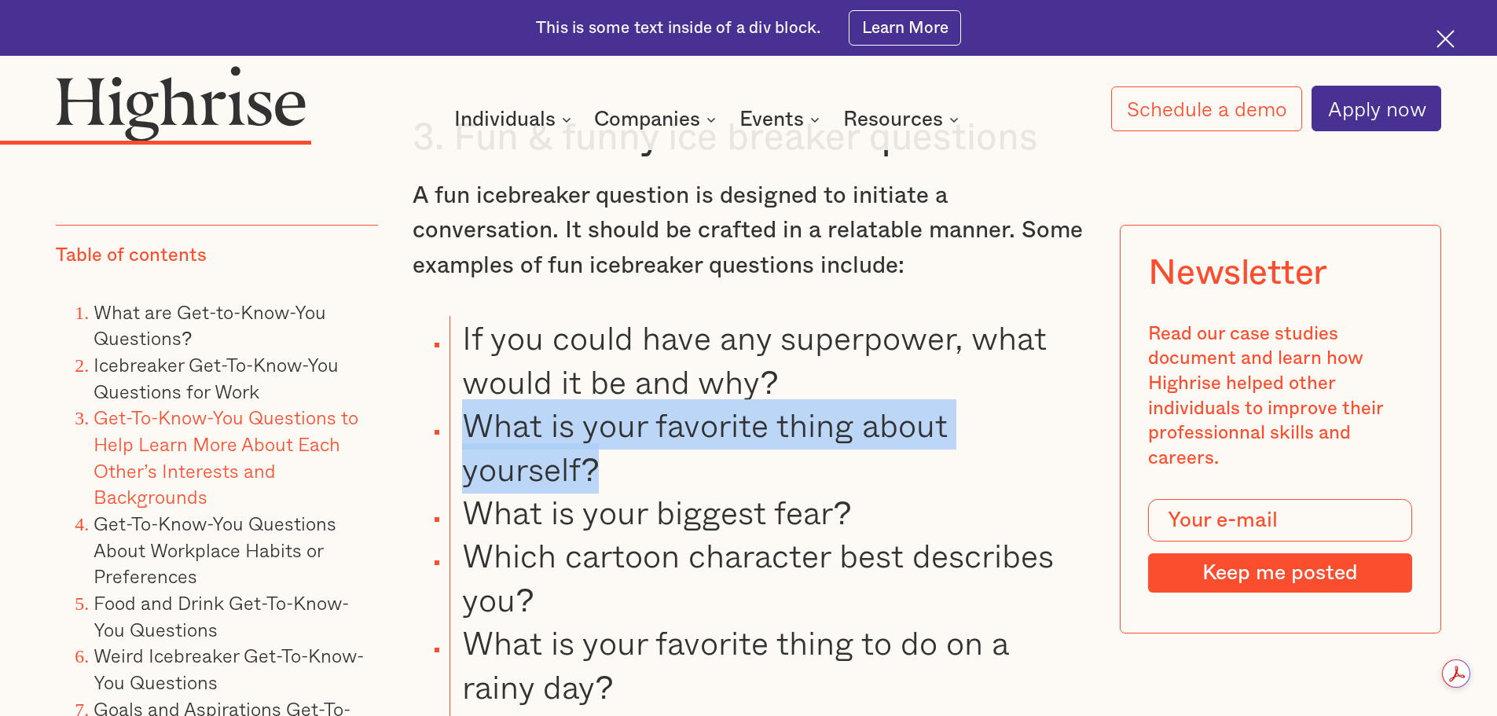
drag, startPoint x: 609, startPoint y: 477, endPoint x: 471, endPoint y: 435, distance: 144.5
click at [471, 435] on li "What is your favorite thing about yourself?" at bounding box center [767, 446] width 635 height 87
copy li "What is your favorite thing about yourself?"
click at [671, 482] on li "What is your favorite thing about yourself?" at bounding box center [767, 446] width 635 height 87
drag, startPoint x: 603, startPoint y: 481, endPoint x: 473, endPoint y: 439, distance: 136.2
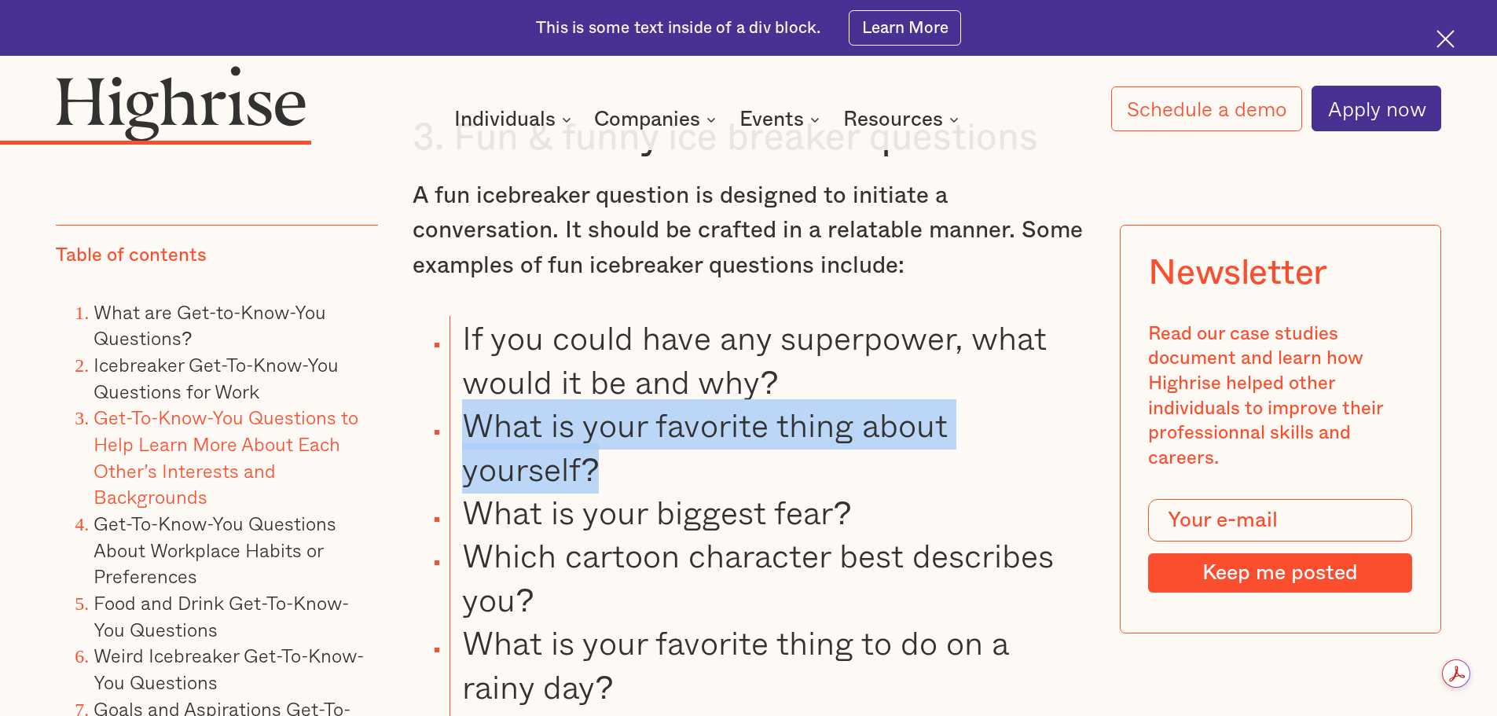
click at [473, 439] on li "What is your favorite thing about yourself?" at bounding box center [767, 446] width 635 height 87
copy li "What is your favorite thing about yourself?"
